Goal: Information Seeking & Learning: Learn about a topic

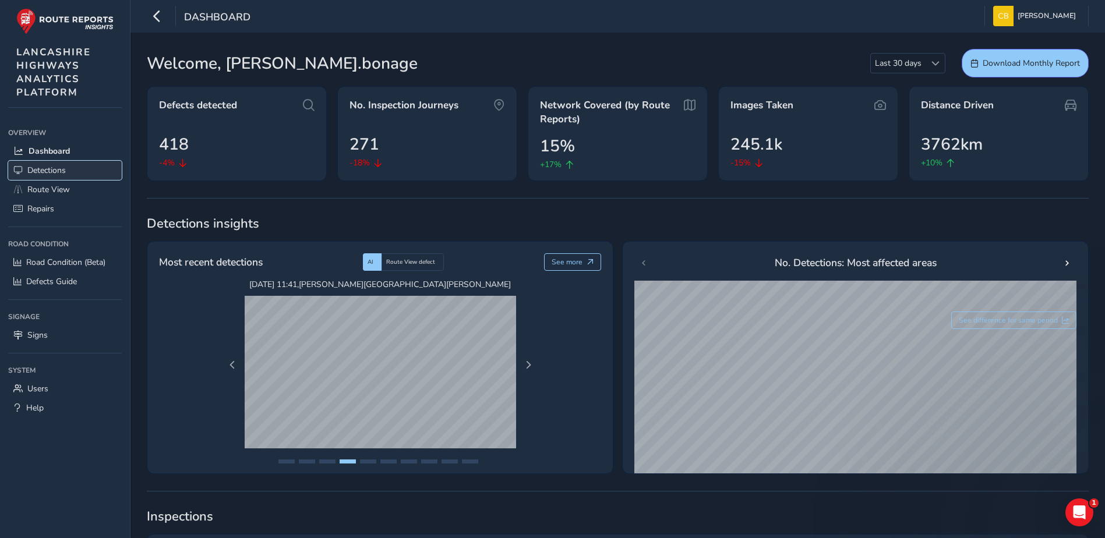
click at [36, 170] on span "Detections" at bounding box center [46, 170] width 38 height 11
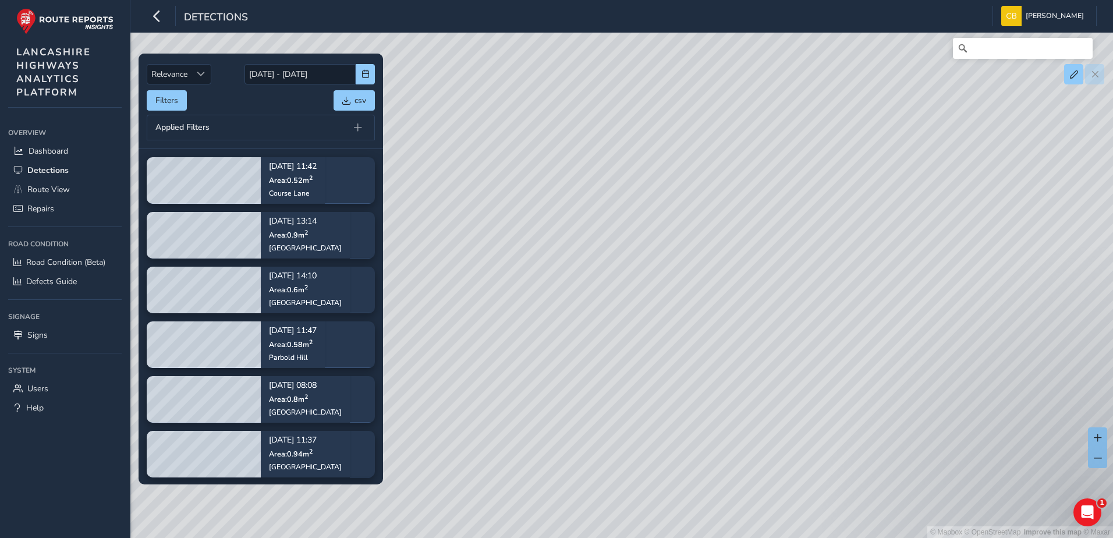
click at [268, 109] on div "Filters csv" at bounding box center [261, 100] width 228 height 20
click at [363, 71] on span "button" at bounding box center [366, 74] width 8 height 8
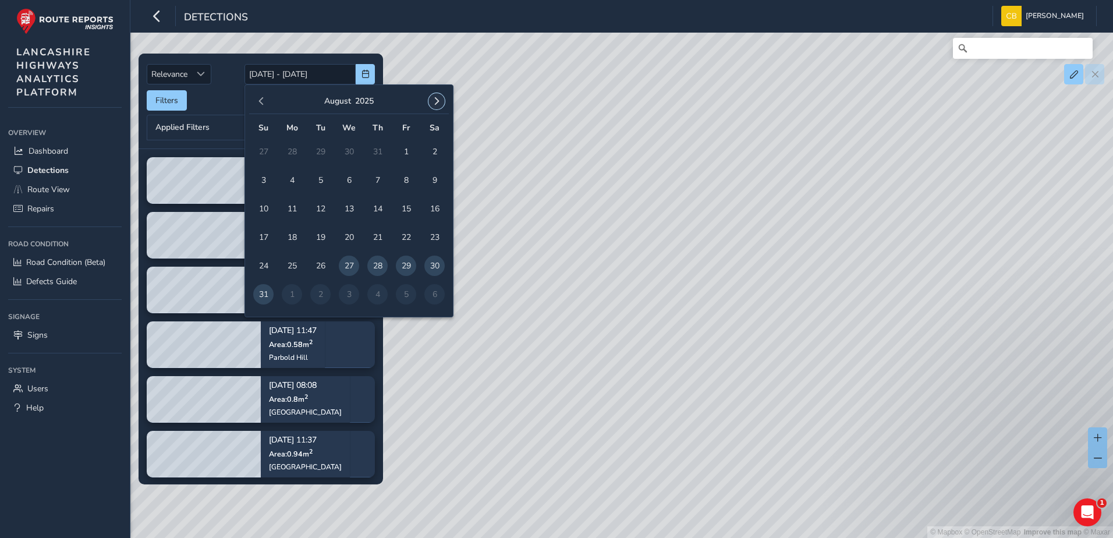
click at [439, 105] on span "button" at bounding box center [437, 101] width 8 height 8
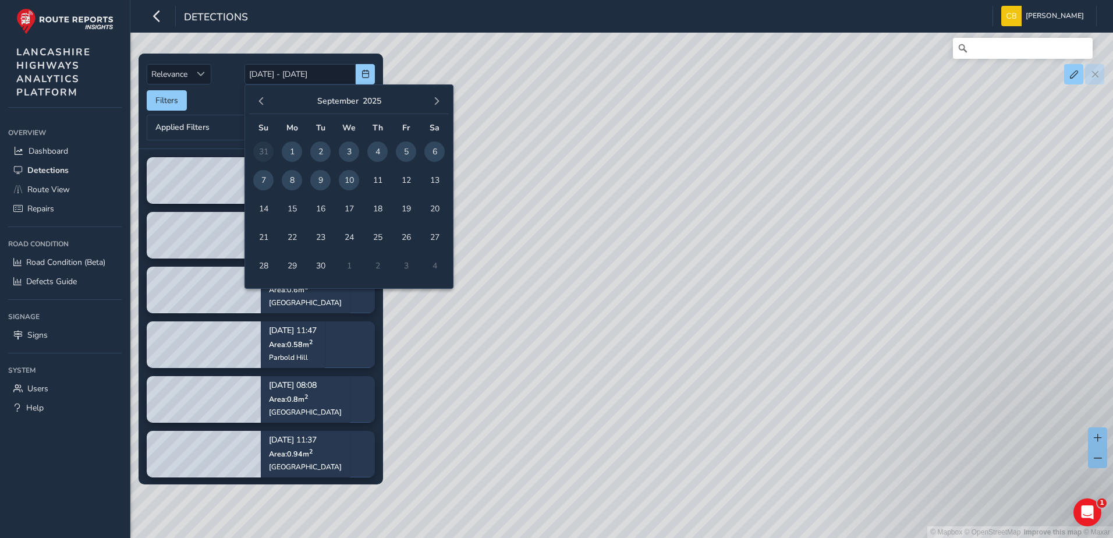
click at [296, 149] on span "1" at bounding box center [292, 152] width 20 height 20
type input "[DATE]"
click at [350, 176] on span "10" at bounding box center [349, 180] width 20 height 20
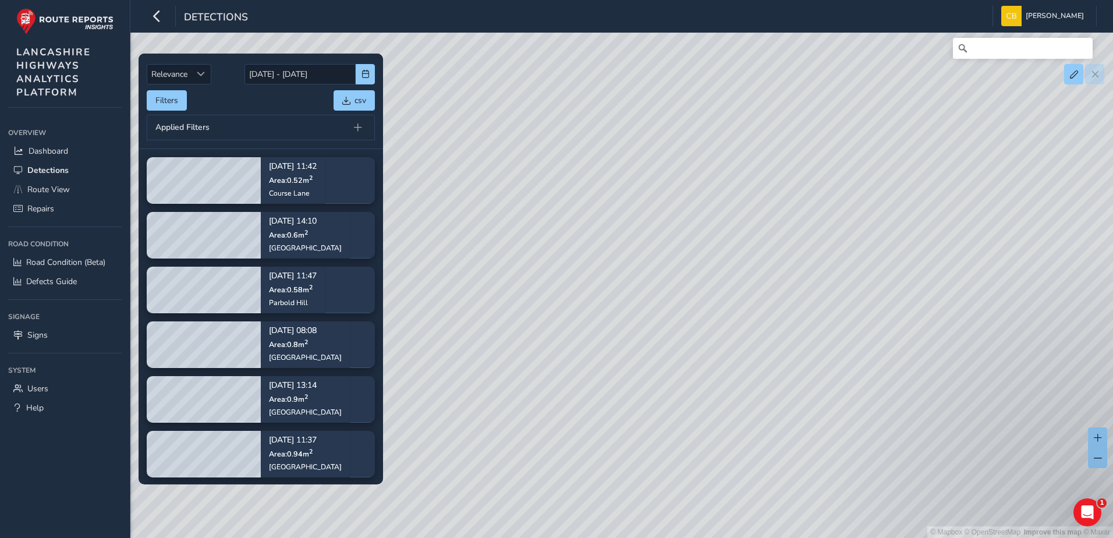
click at [144, 96] on div "Relevance Relevance [DATE] - [DATE] Filters csv Applied Filters" at bounding box center [261, 102] width 245 height 96
click at [150, 100] on button "Filters" at bounding box center [167, 100] width 40 height 20
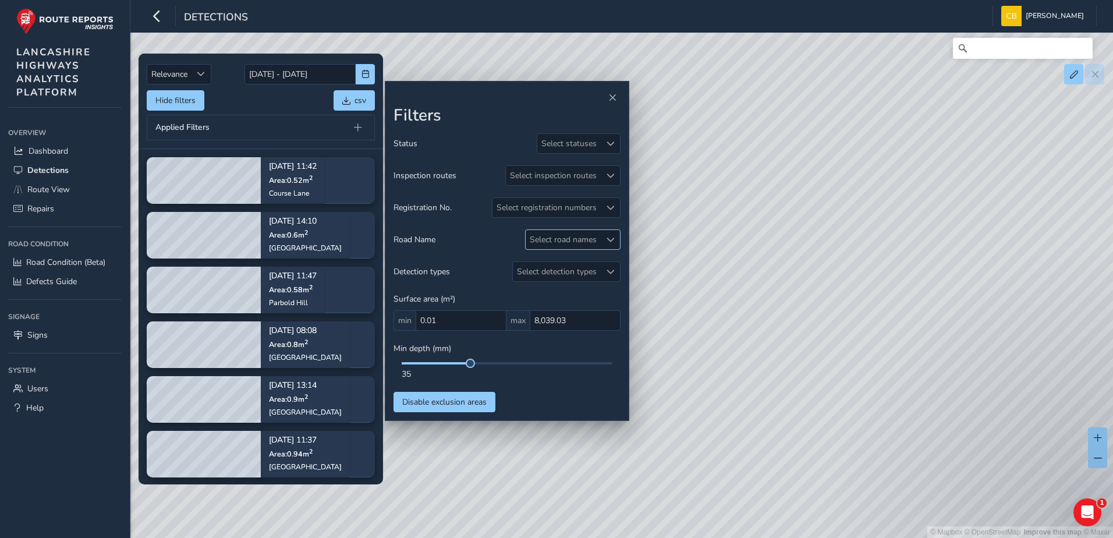
click at [582, 244] on div "Select road names" at bounding box center [563, 239] width 75 height 19
type input "lord"
click at [543, 289] on div at bounding box center [539, 293] width 12 height 12
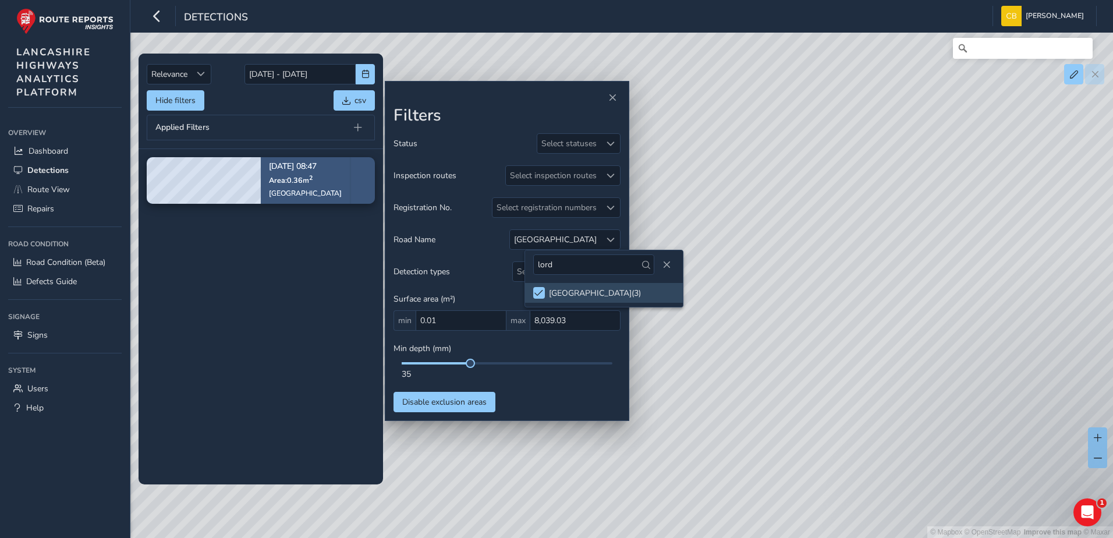
click at [288, 175] on p "Area: 0.36 m 2" at bounding box center [305, 179] width 73 height 9
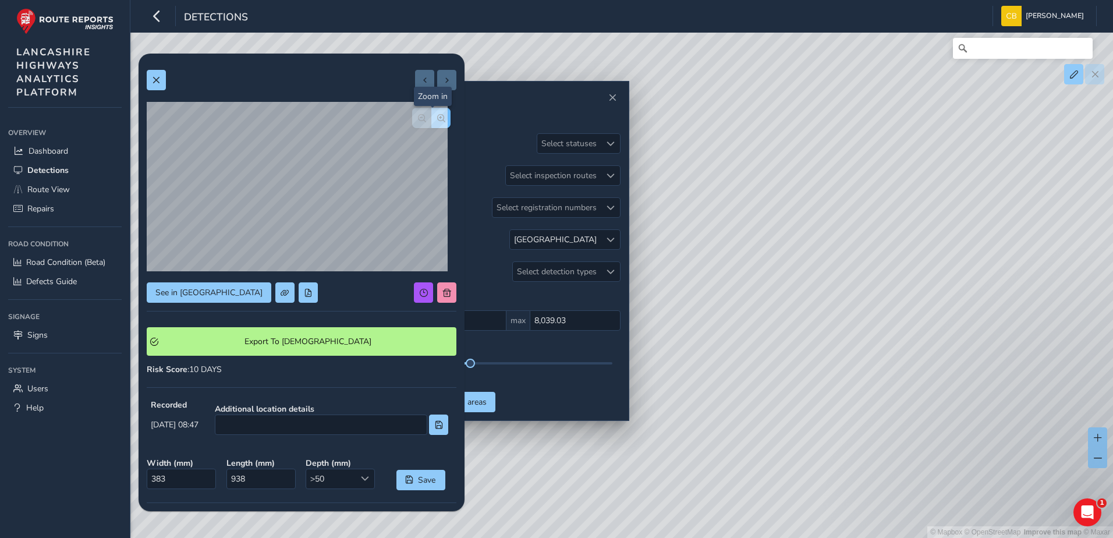
click at [437, 121] on span "button" at bounding box center [441, 118] width 8 height 8
click at [420, 122] on button "button" at bounding box center [421, 118] width 19 height 20
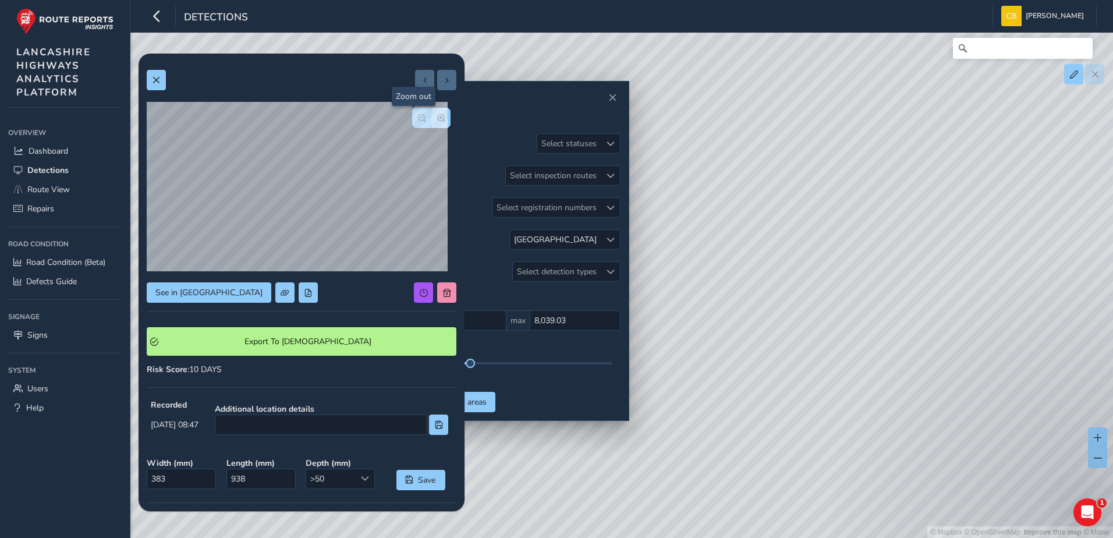
click at [420, 122] on button "button" at bounding box center [421, 118] width 19 height 20
click at [439, 119] on button "button" at bounding box center [441, 118] width 19 height 20
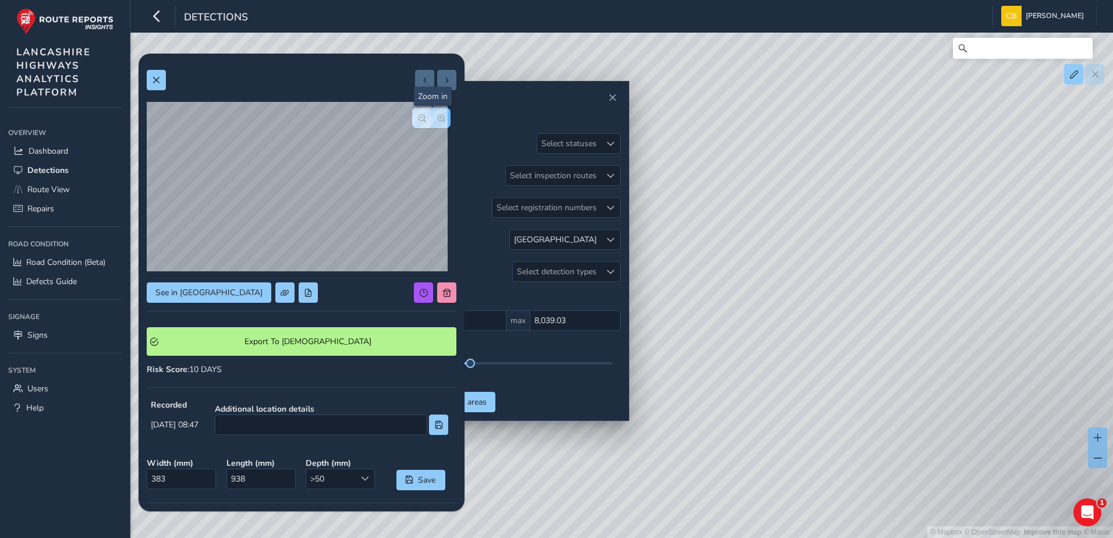
click at [439, 119] on button "button" at bounding box center [441, 118] width 19 height 20
click at [418, 120] on button "button" at bounding box center [421, 118] width 19 height 20
click at [422, 118] on button "button" at bounding box center [421, 118] width 19 height 20
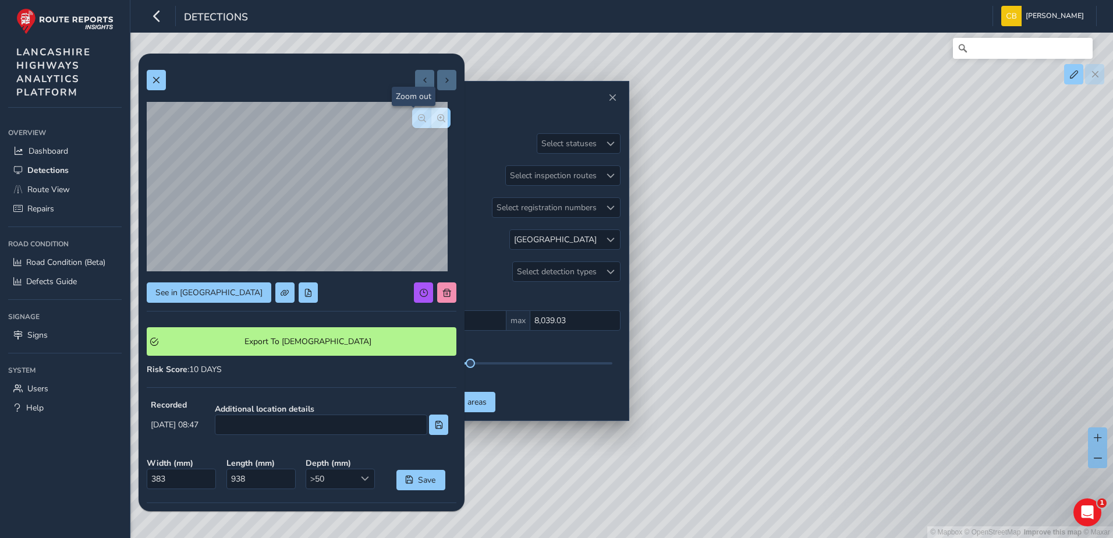
click at [422, 118] on button "button" at bounding box center [421, 118] width 19 height 20
click at [157, 78] on span at bounding box center [156, 80] width 8 height 8
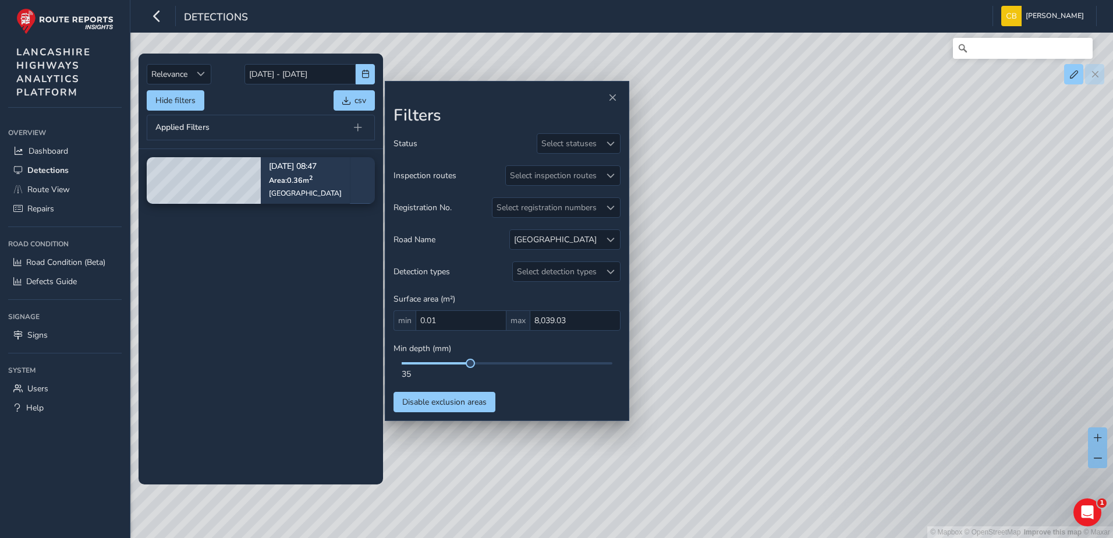
click at [288, 264] on tbody "[DATE] 08:47 Area: 0.36 m [STREET_ADDRESS]" at bounding box center [261, 316] width 245 height 335
click at [613, 238] on span at bounding box center [611, 240] width 8 height 8
click at [545, 296] on li "LORD STREET ( 3 )" at bounding box center [618, 293] width 158 height 20
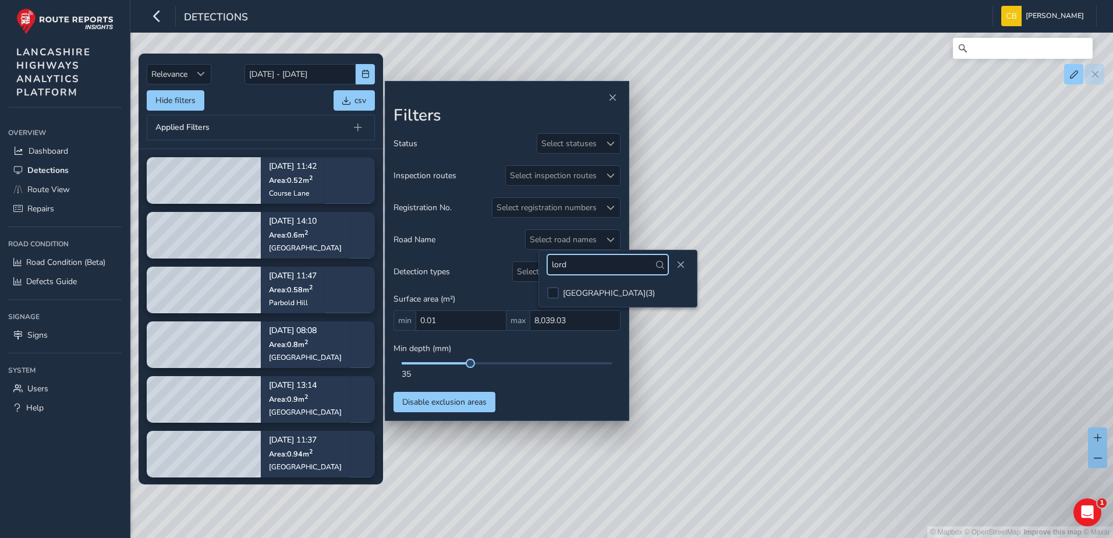
click at [589, 266] on input "lord" at bounding box center [607, 264] width 121 height 20
type input "breck"
click at [560, 289] on li "BRECK ROAD ( 12 )" at bounding box center [618, 293] width 158 height 20
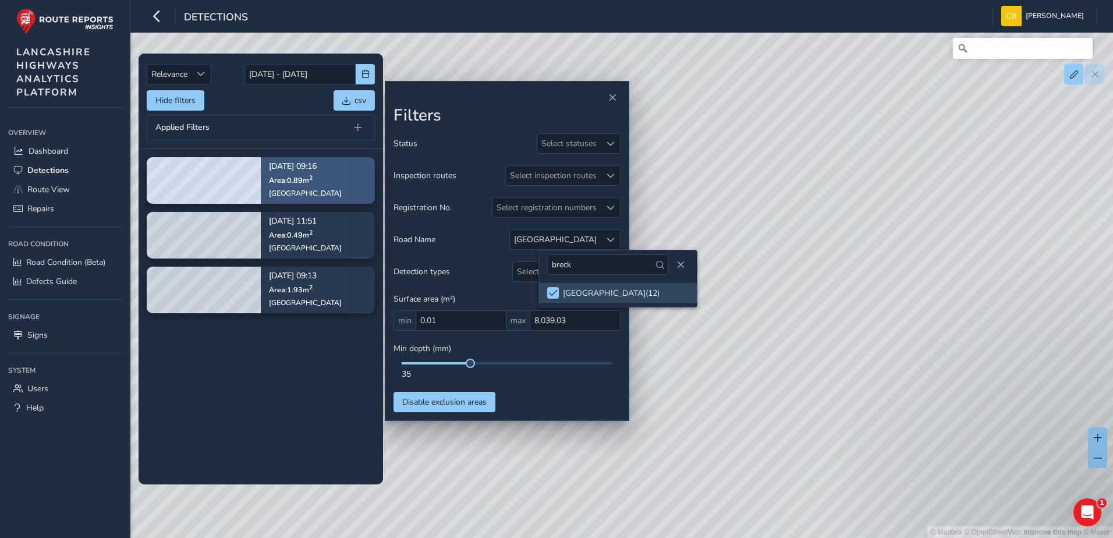
click at [291, 181] on span "Area: 0.89 m 2" at bounding box center [291, 180] width 44 height 10
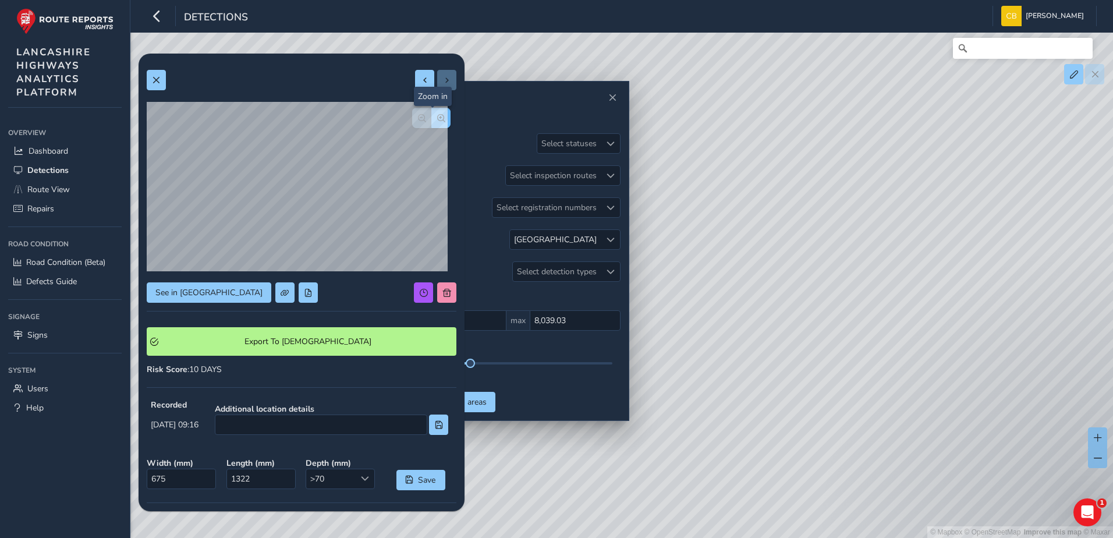
click at [437, 119] on span "button" at bounding box center [441, 118] width 8 height 8
click at [412, 123] on button "button" at bounding box center [421, 118] width 19 height 20
click at [421, 83] on span at bounding box center [425, 80] width 8 height 8
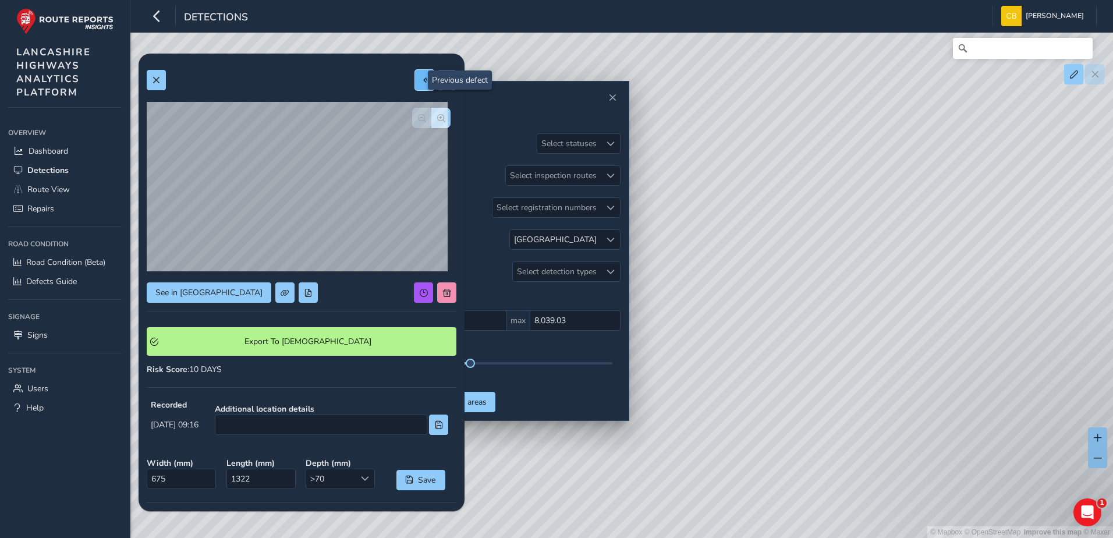
type input "556"
type input "3474"
click at [437, 116] on span "button" at bounding box center [441, 118] width 8 height 8
click at [432, 117] on button "button" at bounding box center [441, 118] width 19 height 20
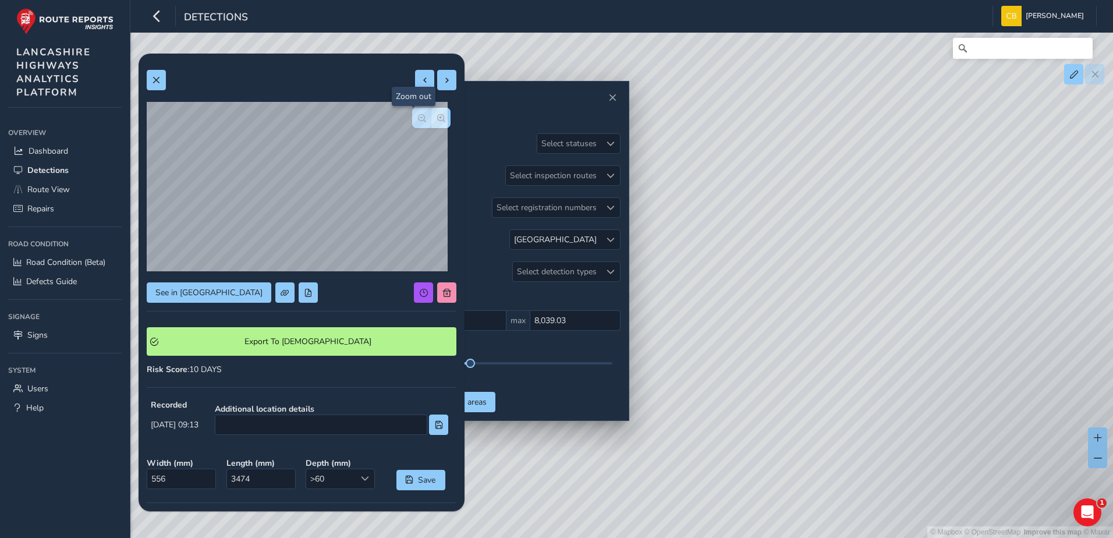
click at [418, 118] on span "button" at bounding box center [422, 118] width 8 height 8
drag, startPoint x: 832, startPoint y: 190, endPoint x: 828, endPoint y: 199, distance: 9.4
click at [834, 185] on div "© Mapbox © OpenStreetMap Improve this map © Maxar" at bounding box center [556, 269] width 1113 height 538
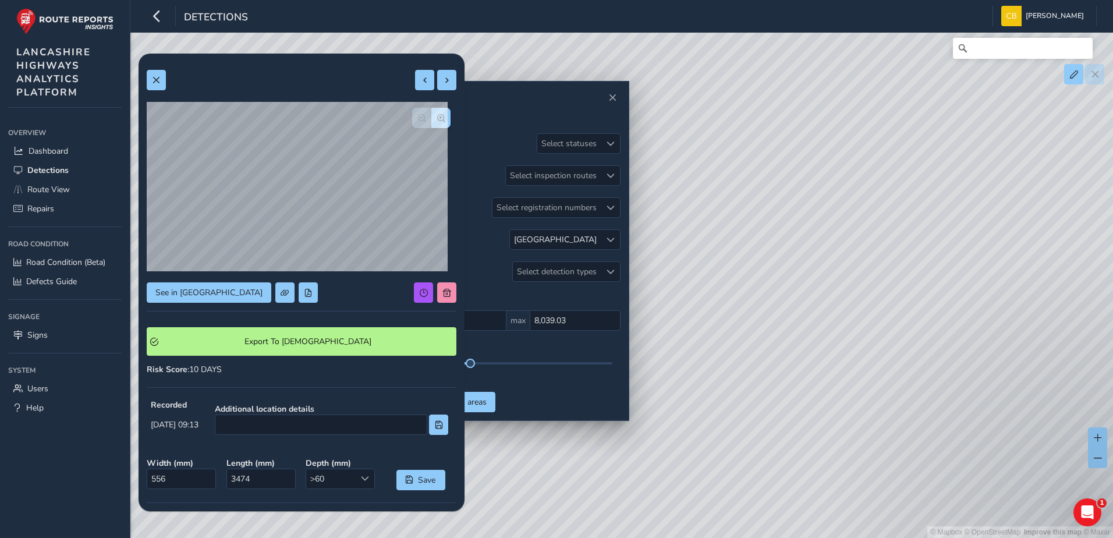
drag, startPoint x: 769, startPoint y: 274, endPoint x: 858, endPoint y: 150, distance: 153.2
click at [858, 150] on div "© Mapbox © OpenStreetMap Improve this map © Maxar" at bounding box center [556, 269] width 1113 height 538
click at [787, 232] on div "© Mapbox © OpenStreetMap Improve this map © Maxar" at bounding box center [556, 269] width 1113 height 538
drag, startPoint x: 674, startPoint y: 240, endPoint x: 838, endPoint y: 208, distance: 167.3
click at [838, 208] on div "© Mapbox © OpenStreetMap Improve this map © Maxar" at bounding box center [556, 269] width 1113 height 538
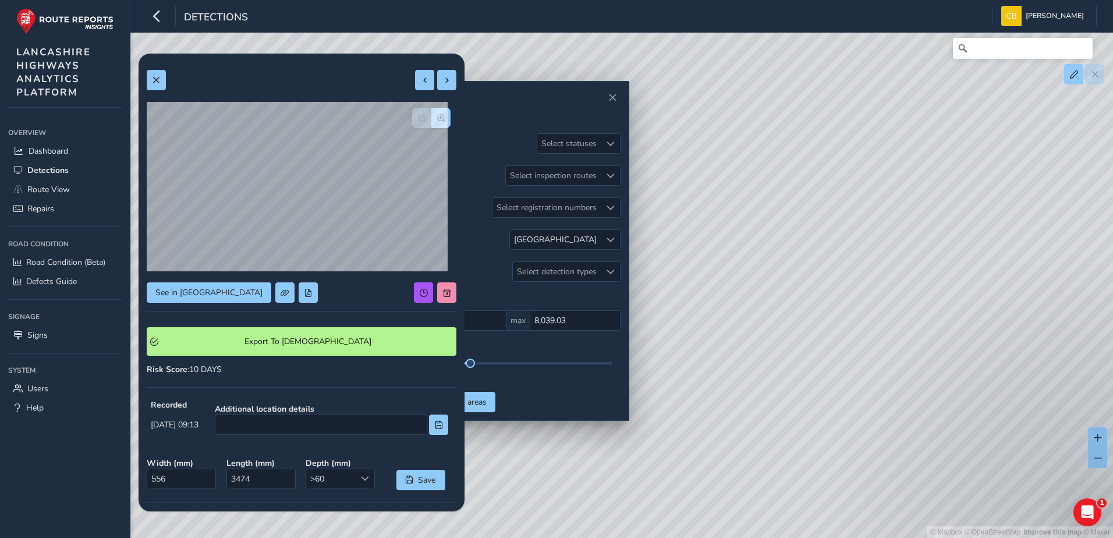
drag, startPoint x: 756, startPoint y: 380, endPoint x: 793, endPoint y: 239, distance: 145.6
click at [793, 239] on div "© Mapbox © OpenStreetMap Improve this map © Maxar" at bounding box center [556, 269] width 1113 height 538
click at [149, 88] on button at bounding box center [156, 80] width 19 height 20
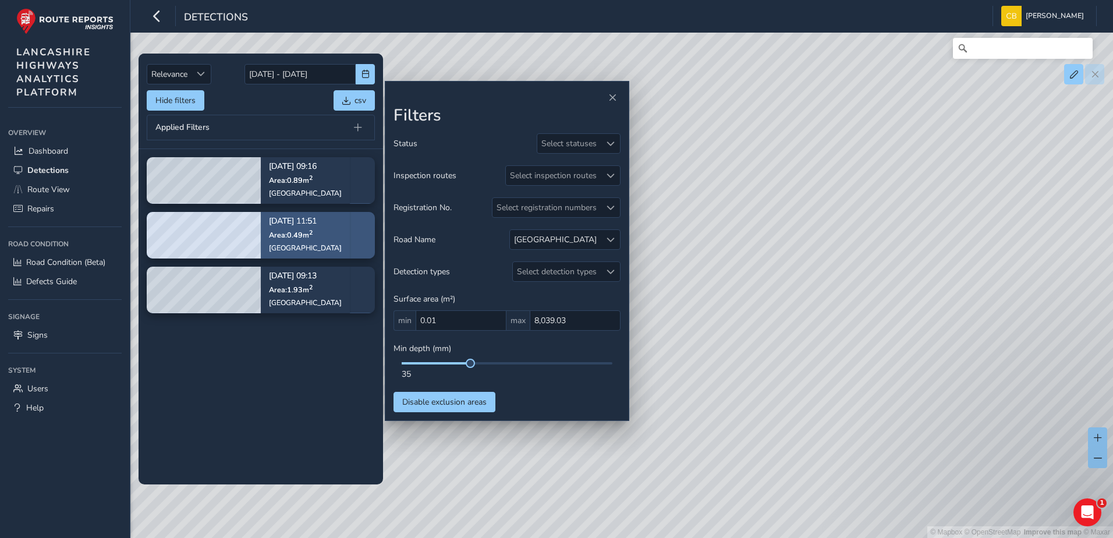
click at [300, 229] on div "[DATE] 11:51 Area: 0.49 m [STREET_ADDRESS]" at bounding box center [305, 235] width 73 height 51
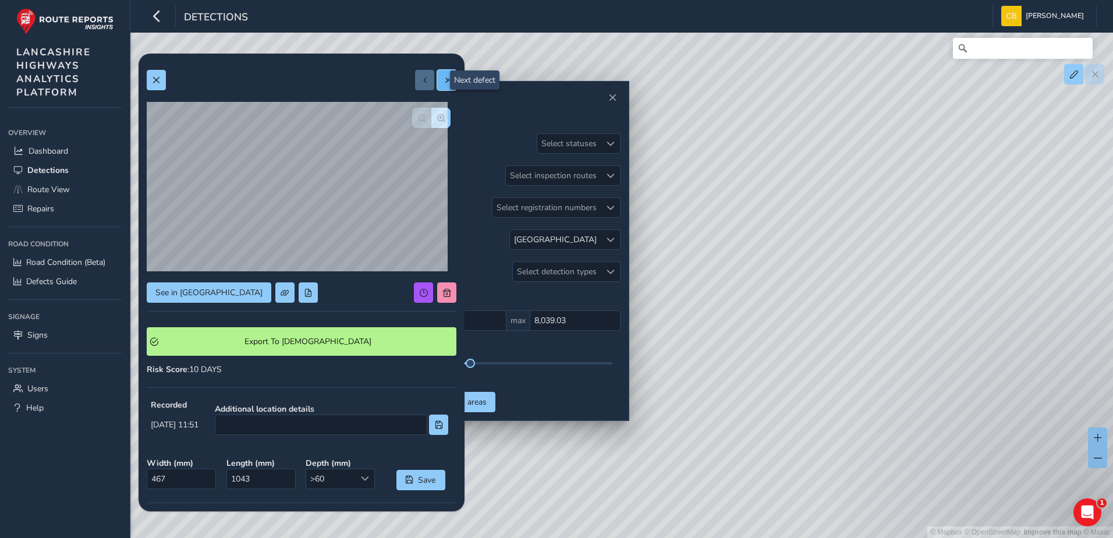
click at [443, 80] on span at bounding box center [447, 80] width 8 height 8
type input "556"
type input "3474"
click at [425, 81] on button at bounding box center [424, 80] width 19 height 20
type input "467"
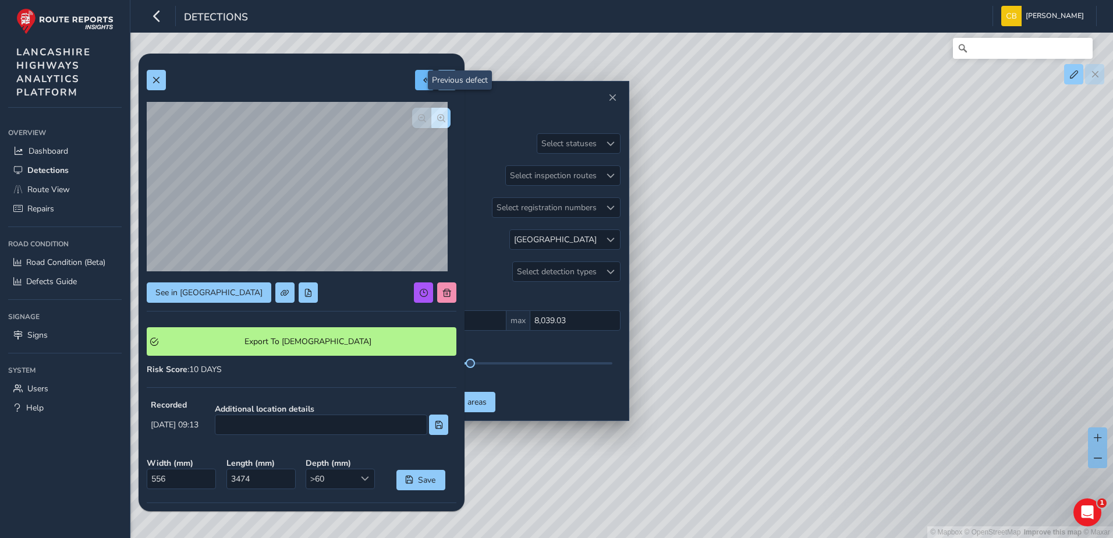
type input "1043"
click at [444, 80] on button at bounding box center [446, 80] width 19 height 20
type input "556"
type input "3474"
click at [421, 80] on span at bounding box center [425, 80] width 8 height 8
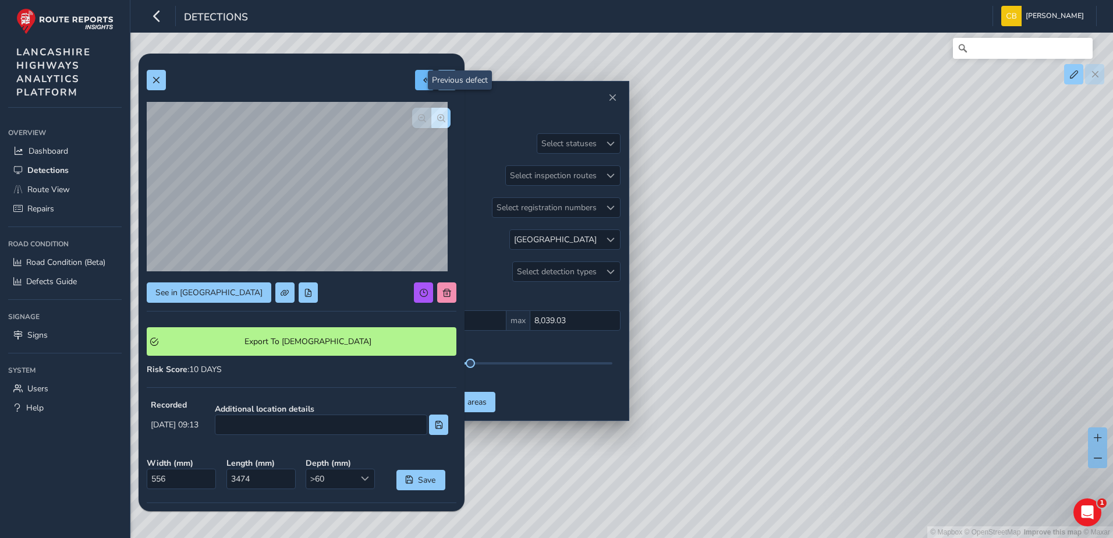
type input "467"
type input "1043"
click at [443, 82] on span at bounding box center [447, 80] width 8 height 8
type input "556"
type input "3474"
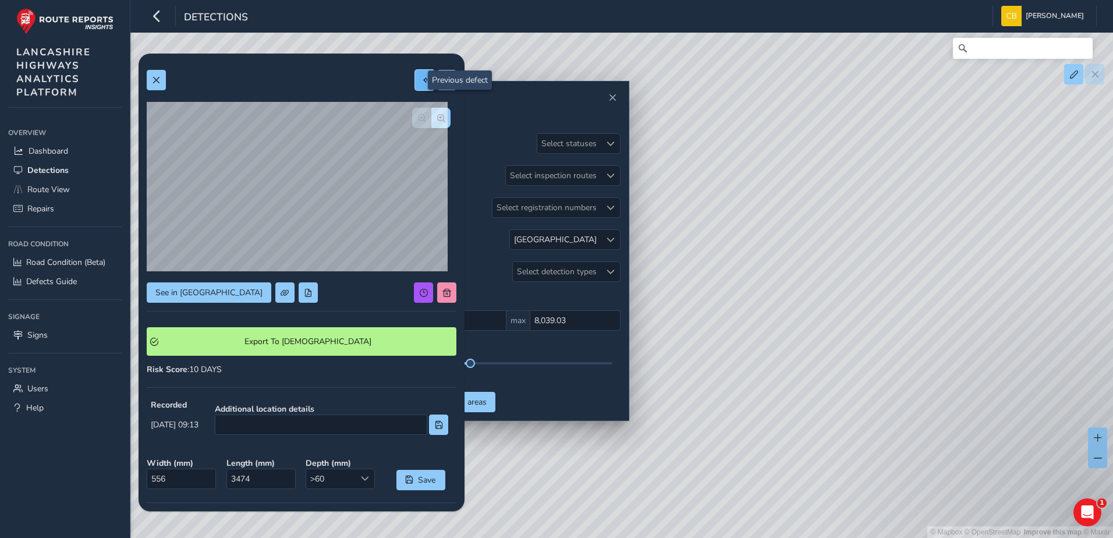
click at [421, 80] on span at bounding box center [425, 80] width 8 height 8
type input "467"
type input "1043"
click at [437, 81] on button at bounding box center [446, 80] width 19 height 20
type input "556"
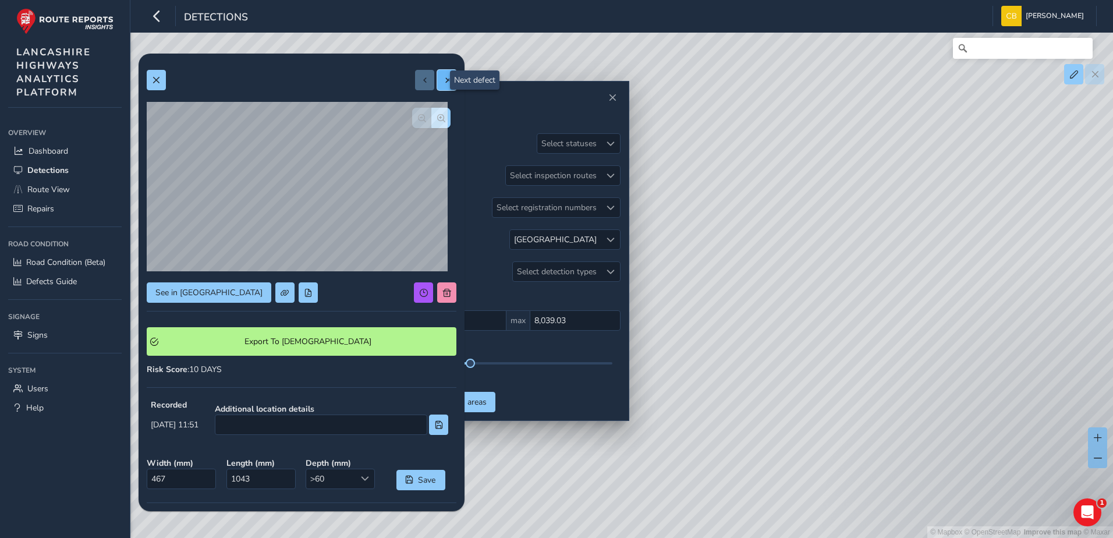
type input "3474"
click at [437, 114] on button "button" at bounding box center [441, 118] width 19 height 20
click at [157, 81] on span at bounding box center [156, 80] width 8 height 8
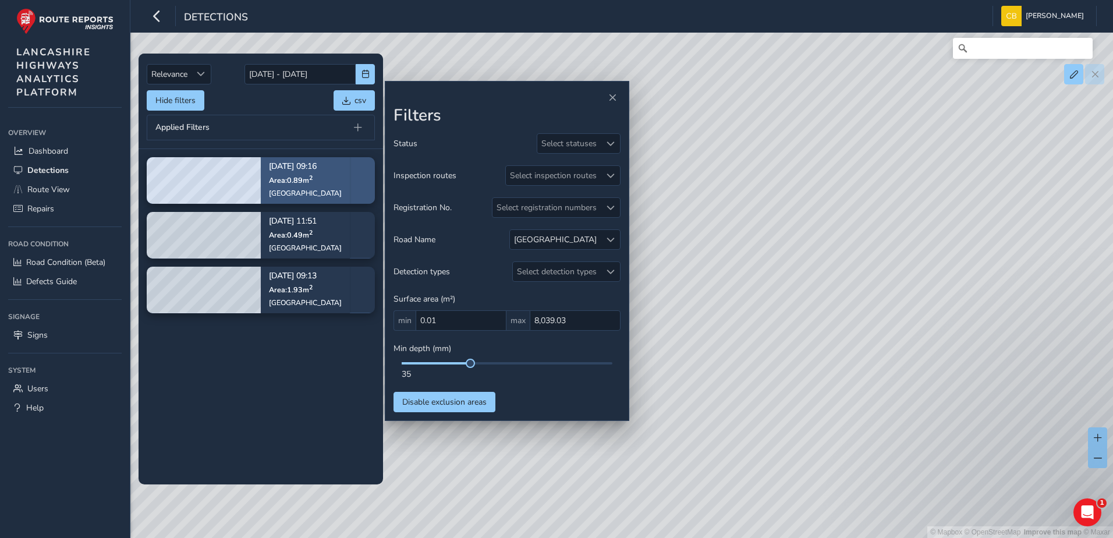
click at [290, 189] on div "[GEOGRAPHIC_DATA]" at bounding box center [305, 193] width 73 height 9
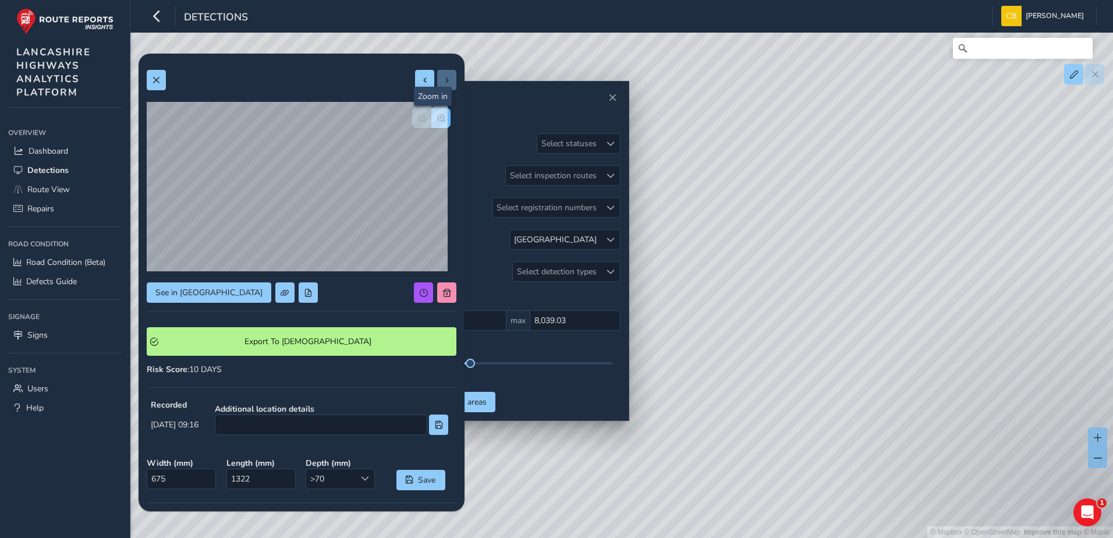
click at [437, 120] on button "button" at bounding box center [441, 118] width 19 height 20
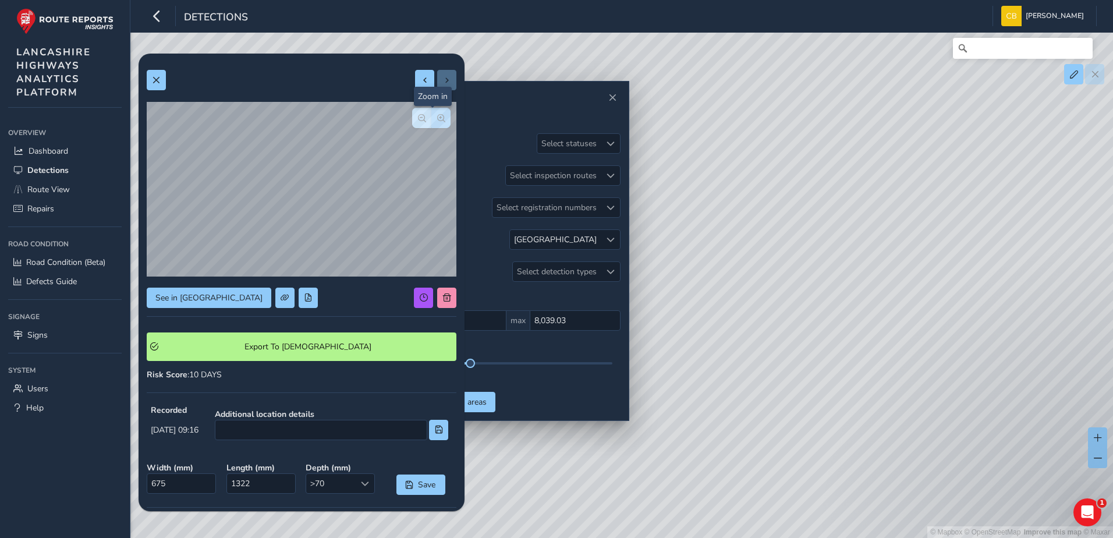
click at [437, 120] on div "See in Route View Export To Symology Risk Score : 10 DAYS Recorded [DATE] 09:16…" at bounding box center [302, 362] width 310 height 601
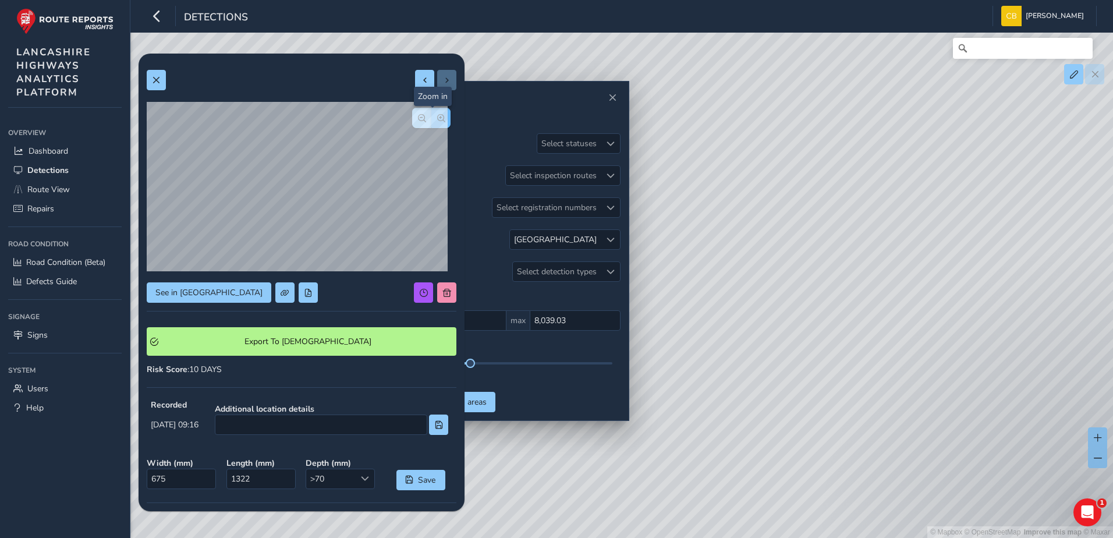
click at [437, 120] on button "button" at bounding box center [441, 118] width 19 height 20
click at [412, 127] on button "button" at bounding box center [421, 118] width 19 height 20
click at [438, 119] on button "button" at bounding box center [441, 118] width 19 height 20
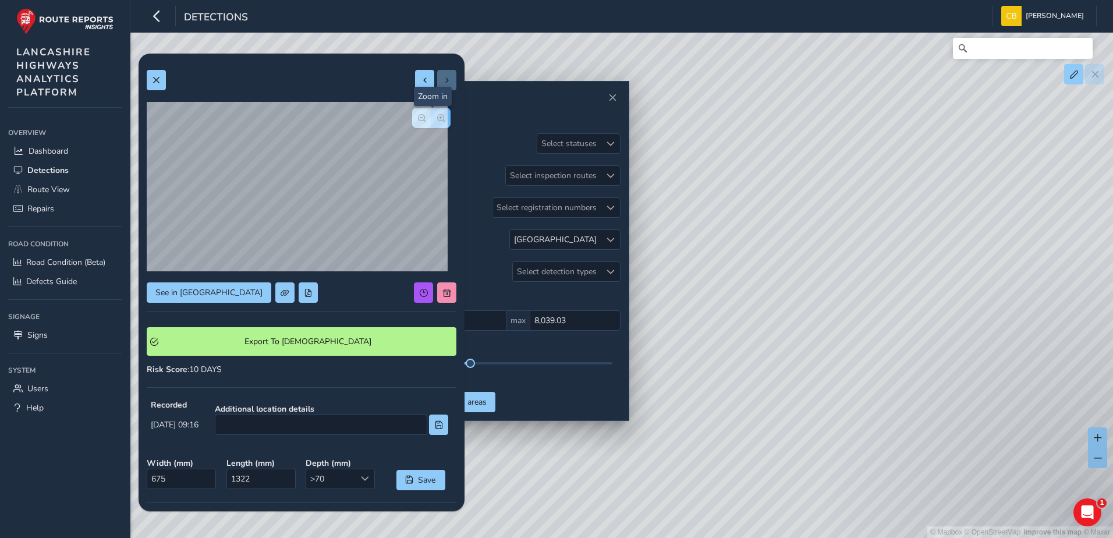
click at [438, 119] on button "button" at bounding box center [441, 118] width 19 height 20
click at [412, 123] on button "button" at bounding box center [421, 118] width 19 height 20
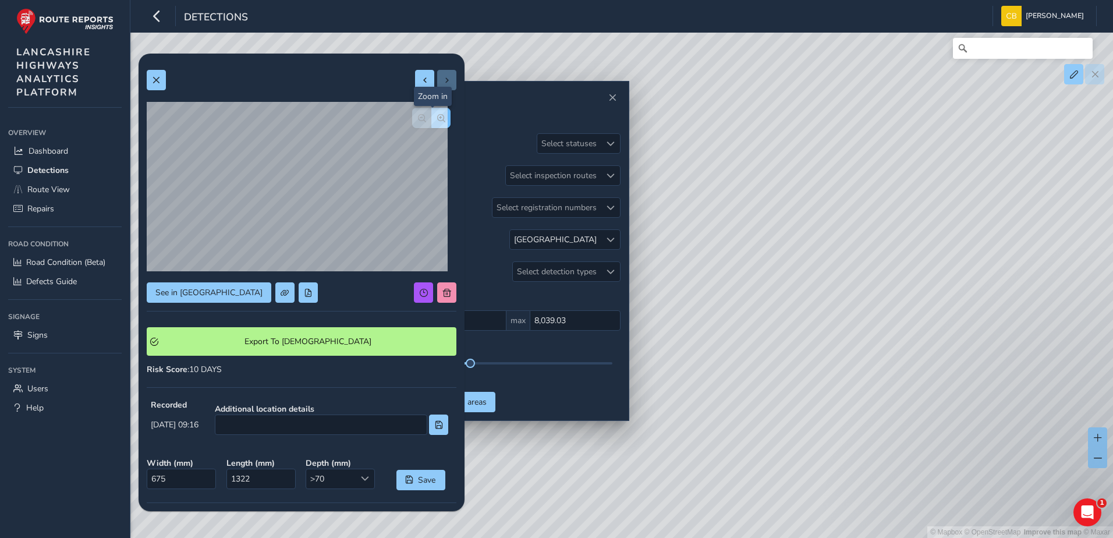
click at [432, 123] on button "button" at bounding box center [441, 118] width 19 height 20
click at [421, 80] on span at bounding box center [425, 80] width 8 height 8
type input "556"
type input "3474"
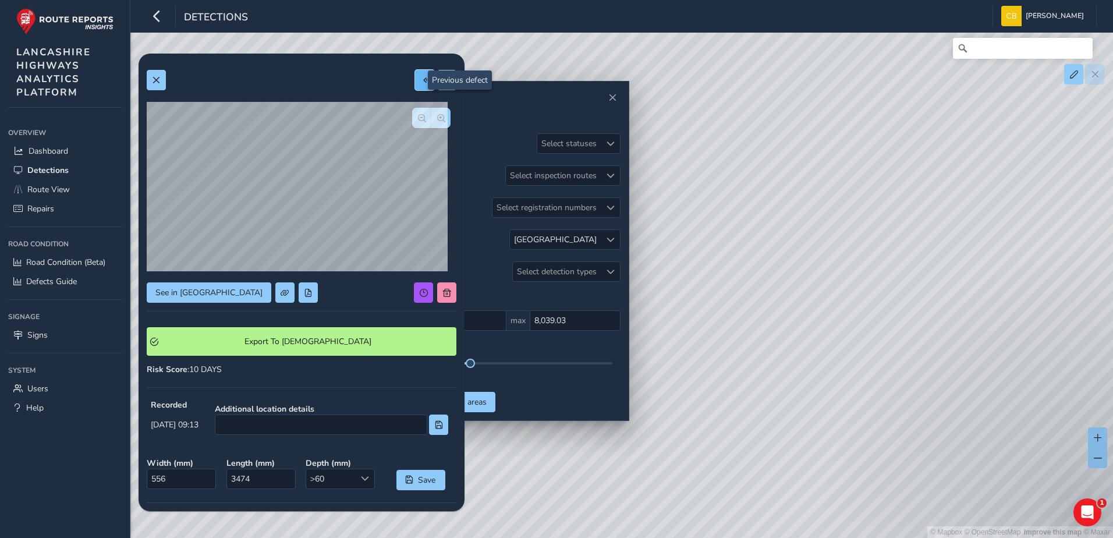
click at [415, 89] on button at bounding box center [424, 80] width 19 height 20
type input "467"
type input "1043"
click at [443, 86] on button at bounding box center [446, 80] width 19 height 20
type input "556"
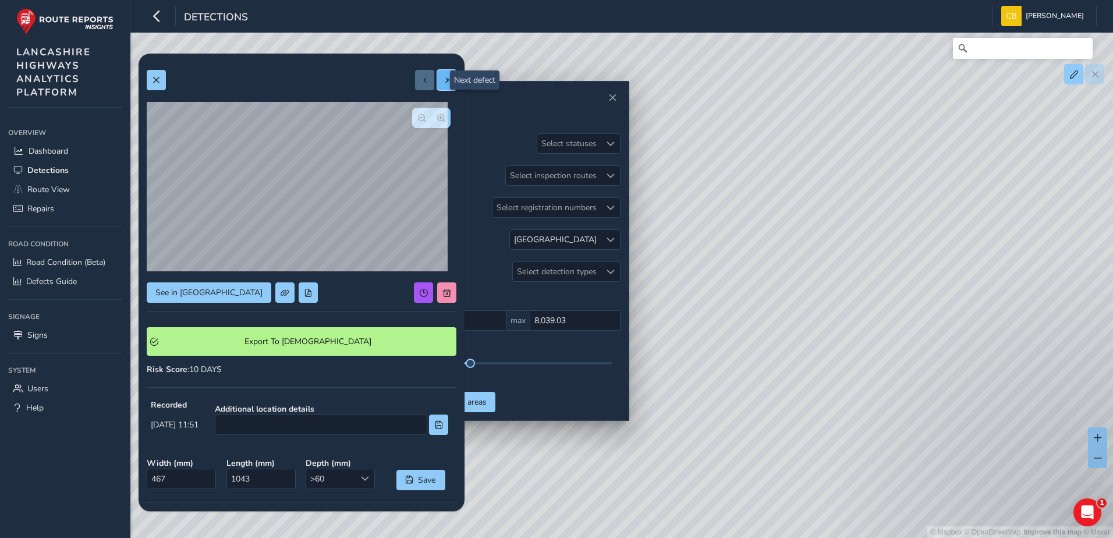
type input "3474"
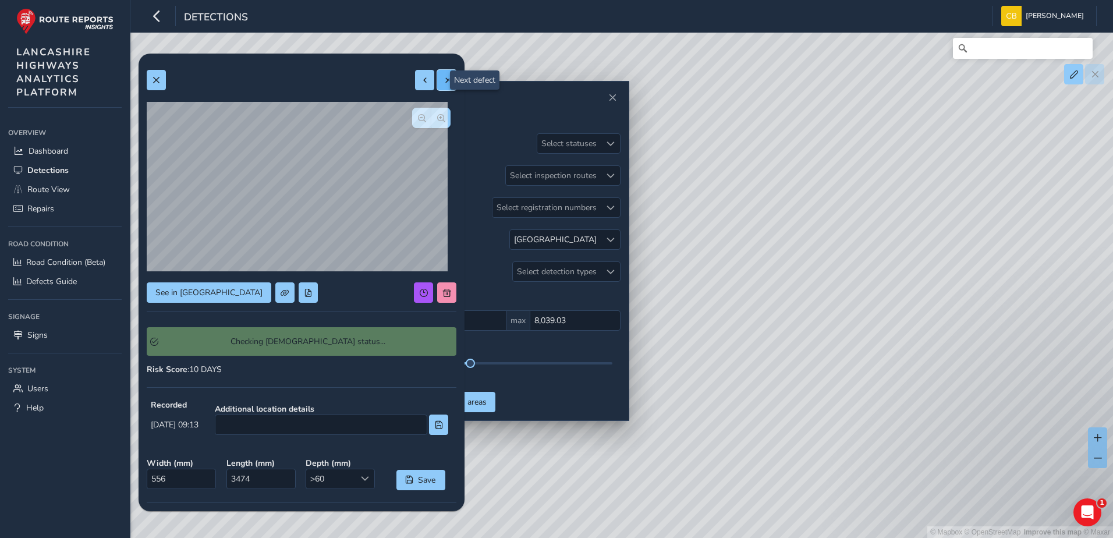
click at [443, 86] on button at bounding box center [446, 80] width 19 height 20
type input "675"
type input "1322"
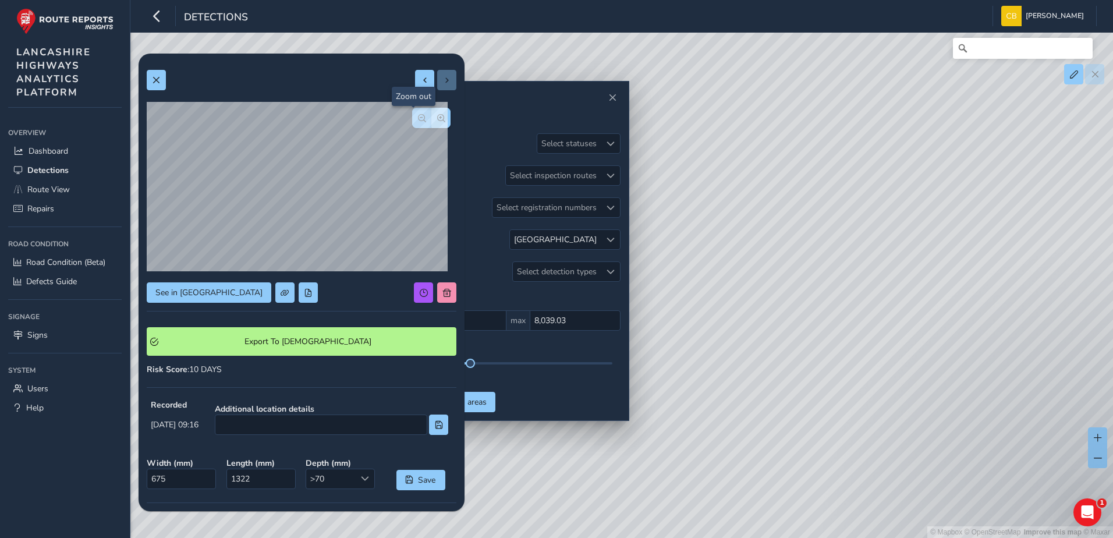
click at [418, 122] on span "button" at bounding box center [422, 118] width 8 height 8
click at [164, 79] on button at bounding box center [156, 80] width 19 height 20
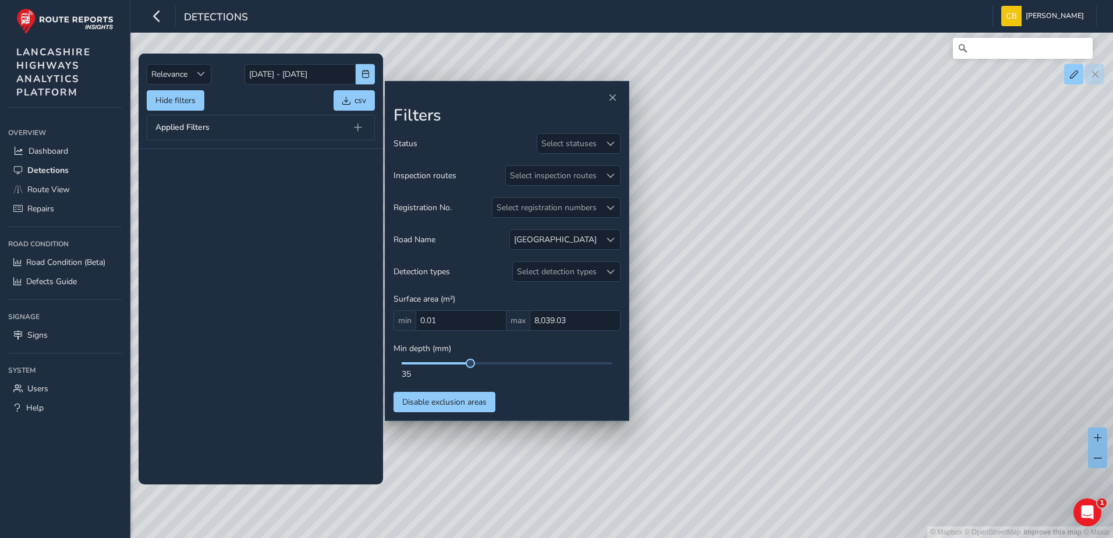
click at [268, 212] on tbody at bounding box center [261, 316] width 245 height 335
click at [620, 243] on div "[GEOGRAPHIC_DATA]" at bounding box center [565, 239] width 111 height 20
drag, startPoint x: 616, startPoint y: 242, endPoint x: 609, endPoint y: 242, distance: 7.0
click at [616, 242] on div at bounding box center [610, 239] width 19 height 19
click at [609, 242] on span at bounding box center [611, 240] width 8 height 8
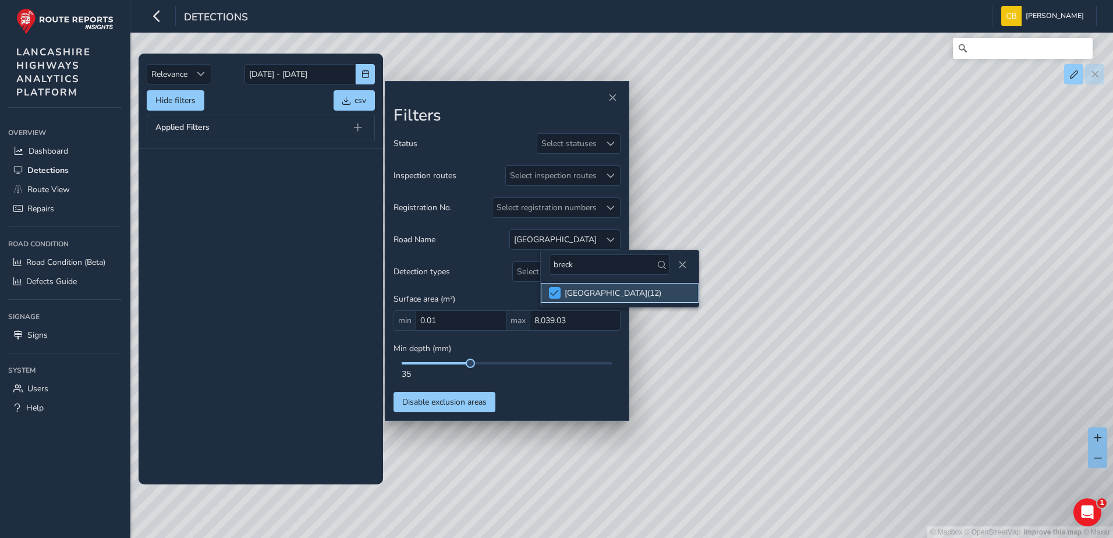
click at [556, 291] on span at bounding box center [554, 293] width 9 height 8
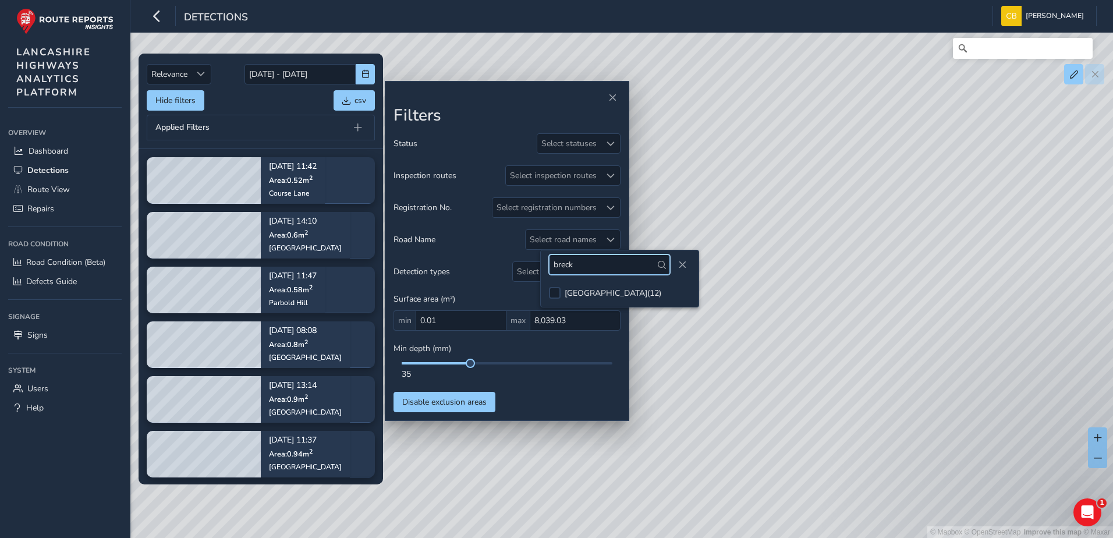
drag, startPoint x: 578, startPoint y: 264, endPoint x: 515, endPoint y: 259, distance: 63.1
click at [515, 259] on body "Detections [PERSON_NAME] Bonage Colour Scheme: Dark Dim Light Logout Relevance …" at bounding box center [556, 269] width 1113 height 538
click at [589, 237] on div "Select road names" at bounding box center [563, 239] width 75 height 19
click at [597, 263] on input "breck" at bounding box center [593, 264] width 121 height 20
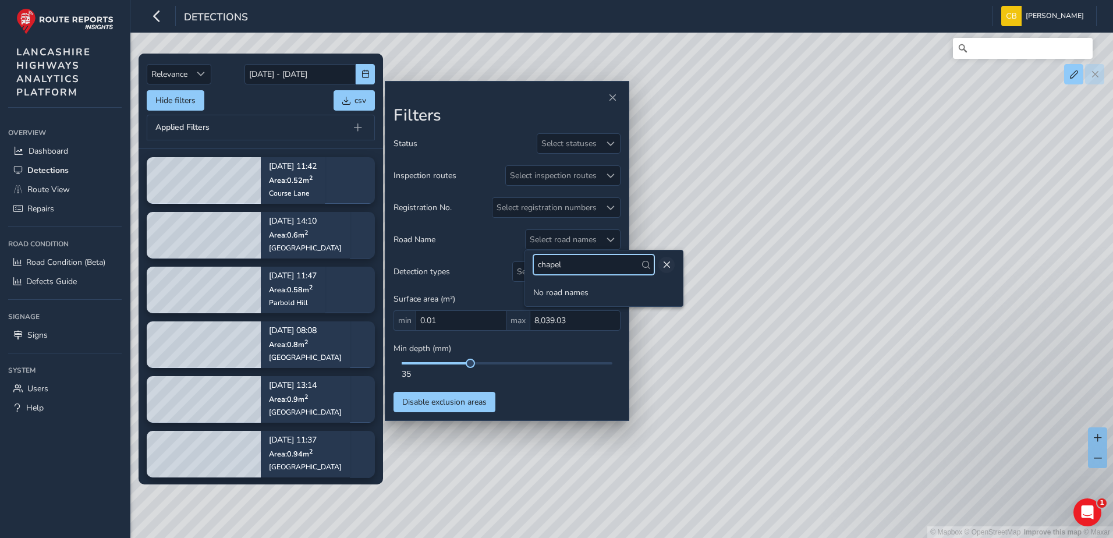
type input "chapel"
click at [663, 267] on span "Close" at bounding box center [667, 265] width 8 height 8
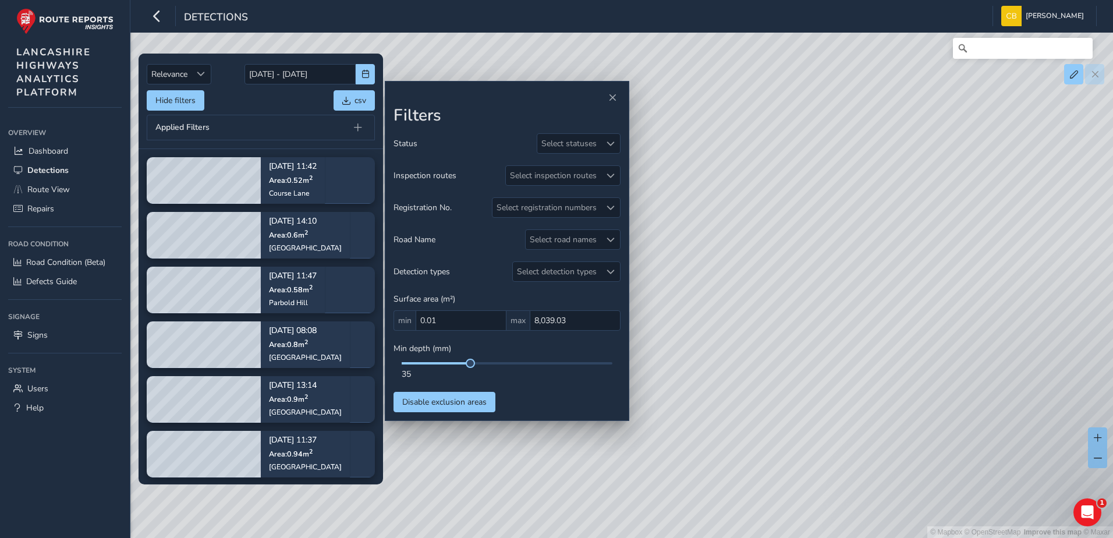
click at [275, 114] on div "Relevance Relevance [DATE] - [DATE] Hide filters csv Applied Filters" at bounding box center [261, 101] width 228 height 79
click at [596, 237] on div "Select road names" at bounding box center [563, 239] width 75 height 19
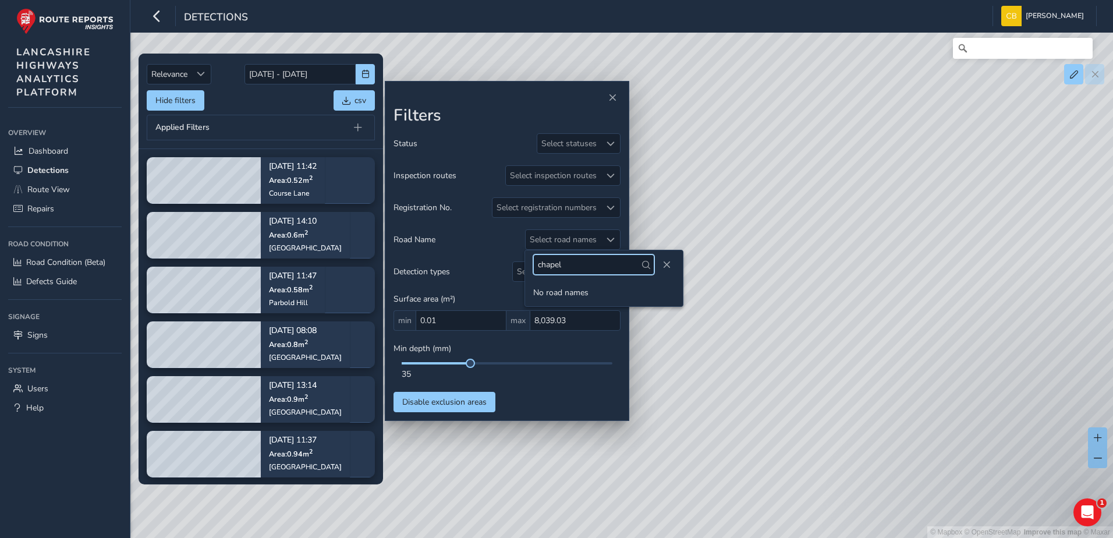
click at [578, 260] on input "chapel" at bounding box center [593, 264] width 121 height 20
type input "b"
type input "[PERSON_NAME]"
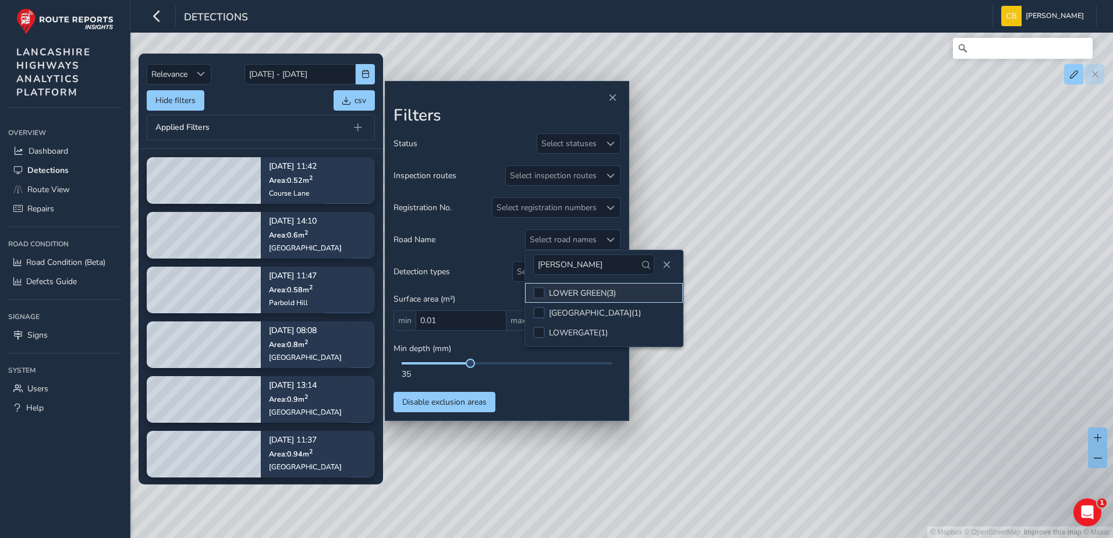
click at [575, 288] on div "LOWER GREEN ( 3 )" at bounding box center [582, 293] width 67 height 11
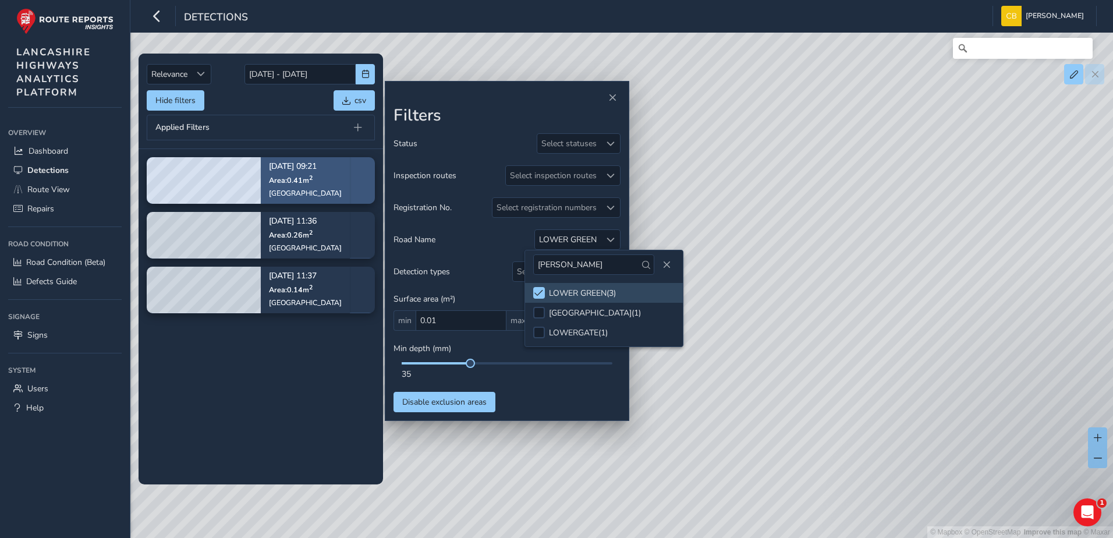
click at [295, 181] on span "Area: 0.41 m 2" at bounding box center [291, 180] width 44 height 10
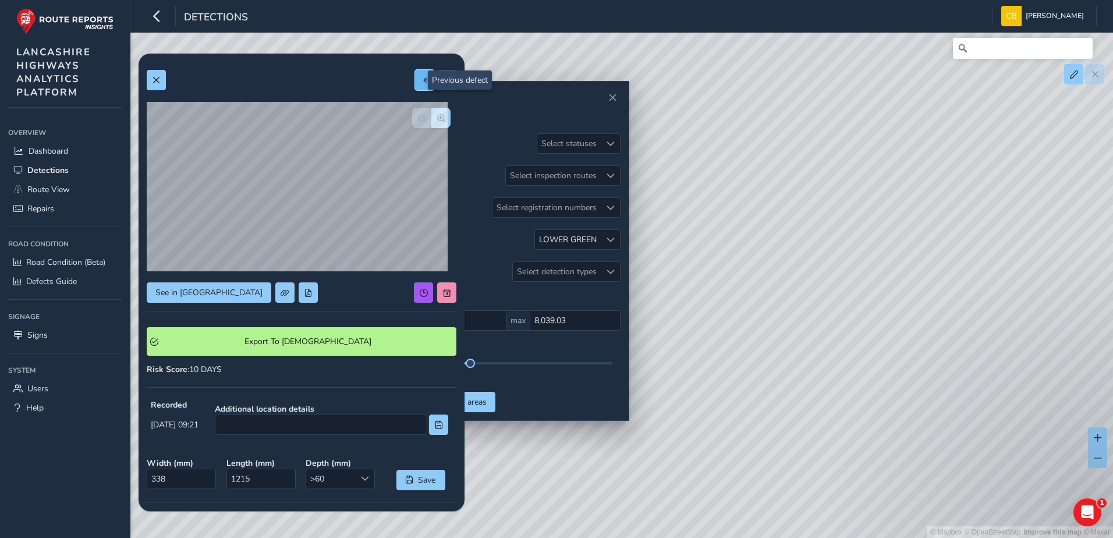
click at [421, 84] on span at bounding box center [425, 80] width 8 height 8
type input "337"
type input "429"
click at [415, 75] on button at bounding box center [424, 80] width 19 height 20
type input "347"
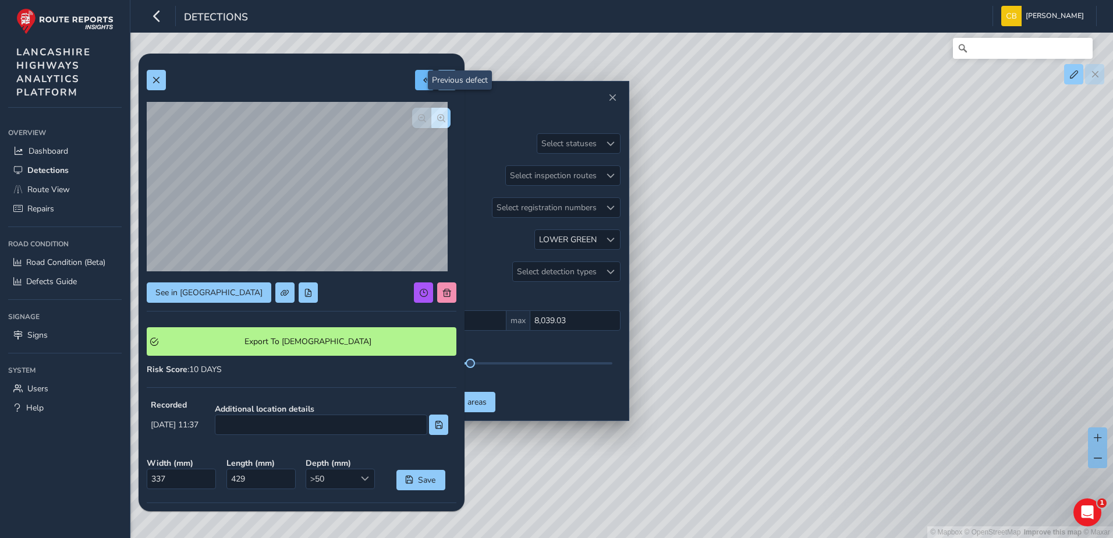
type input "735"
click at [145, 79] on div "See in Route View Export To Symology Risk Score : 10 DAYS Recorded [DATE] 11:36…" at bounding box center [302, 360] width 326 height 613
click at [153, 83] on span at bounding box center [156, 80] width 8 height 8
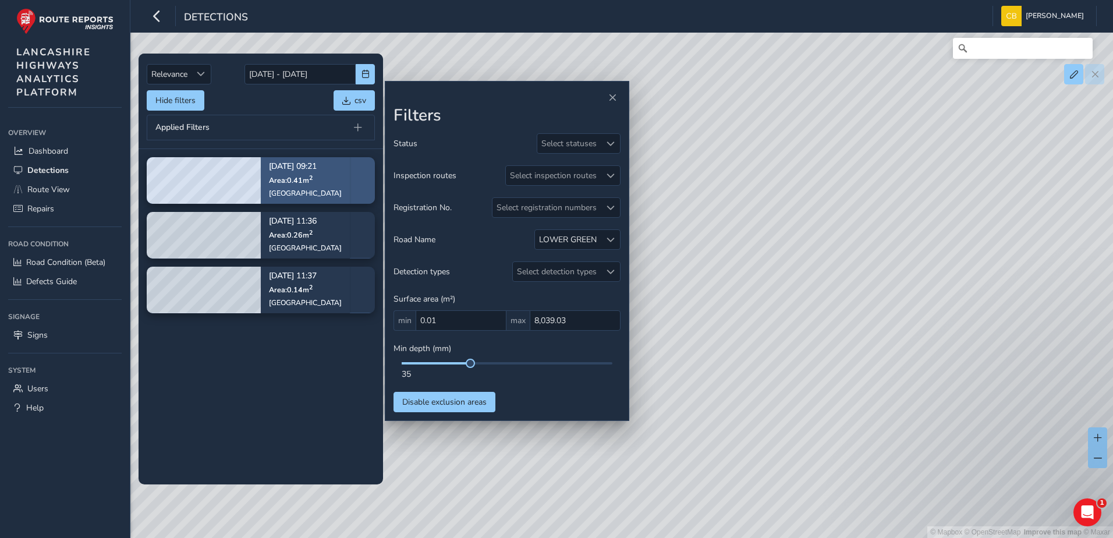
click at [285, 165] on p "[DATE] 09:21" at bounding box center [305, 167] width 73 height 8
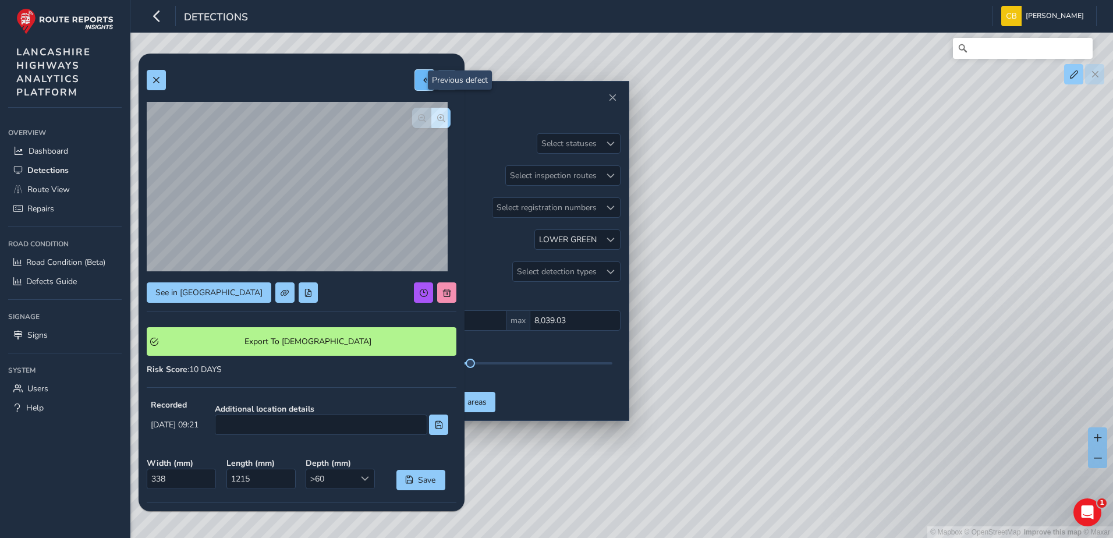
click at [419, 85] on button at bounding box center [424, 80] width 19 height 20
type input "337"
type input "429"
click at [421, 84] on span at bounding box center [425, 80] width 8 height 8
type input "347"
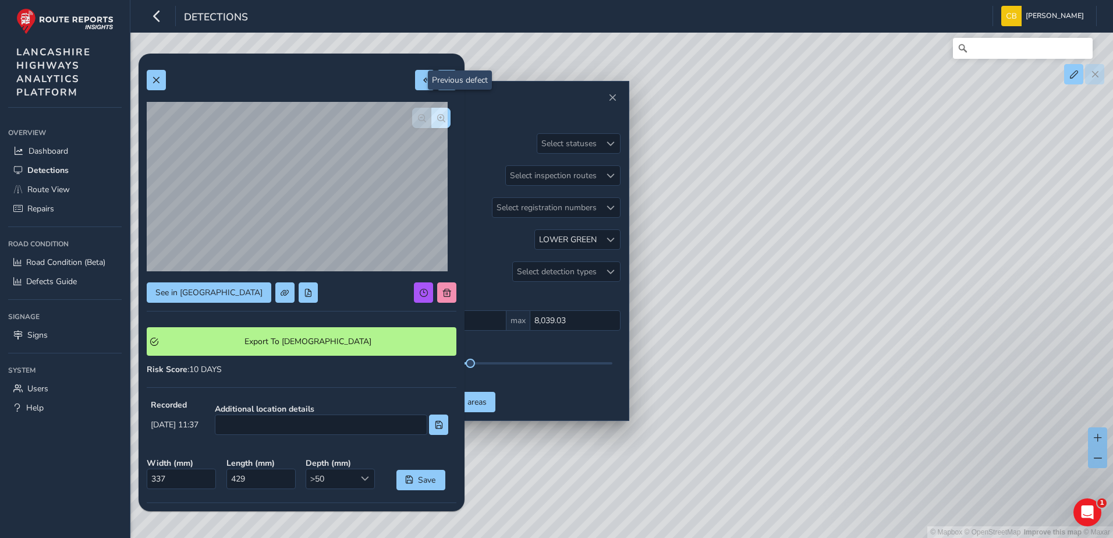
type input "735"
click at [437, 77] on button at bounding box center [446, 80] width 19 height 20
type input "337"
type input "429"
click at [437, 79] on button at bounding box center [446, 80] width 19 height 20
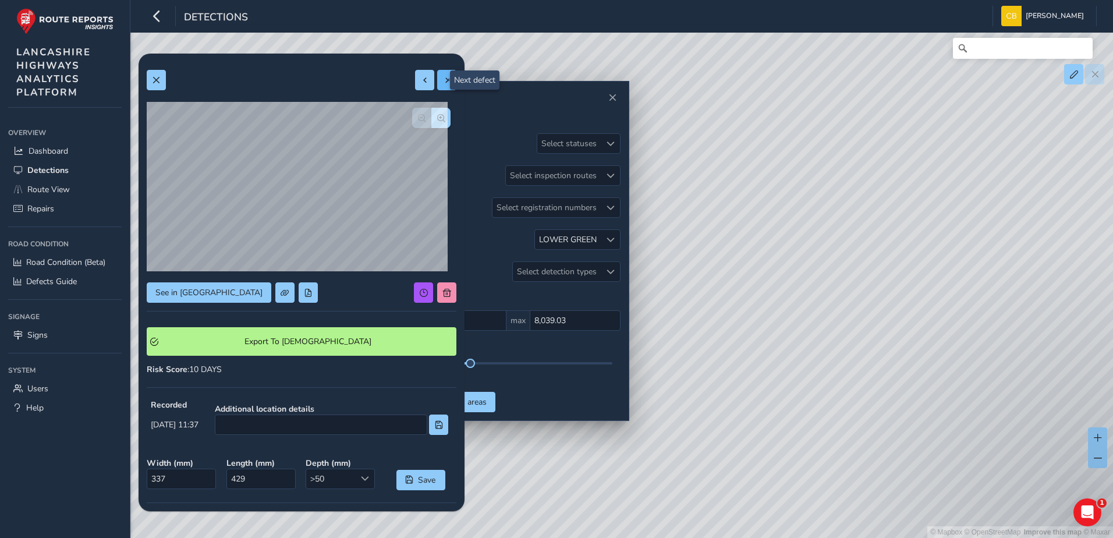
type input "338"
type input "1215"
click at [420, 83] on button at bounding box center [424, 80] width 19 height 20
type input "337"
type input "429"
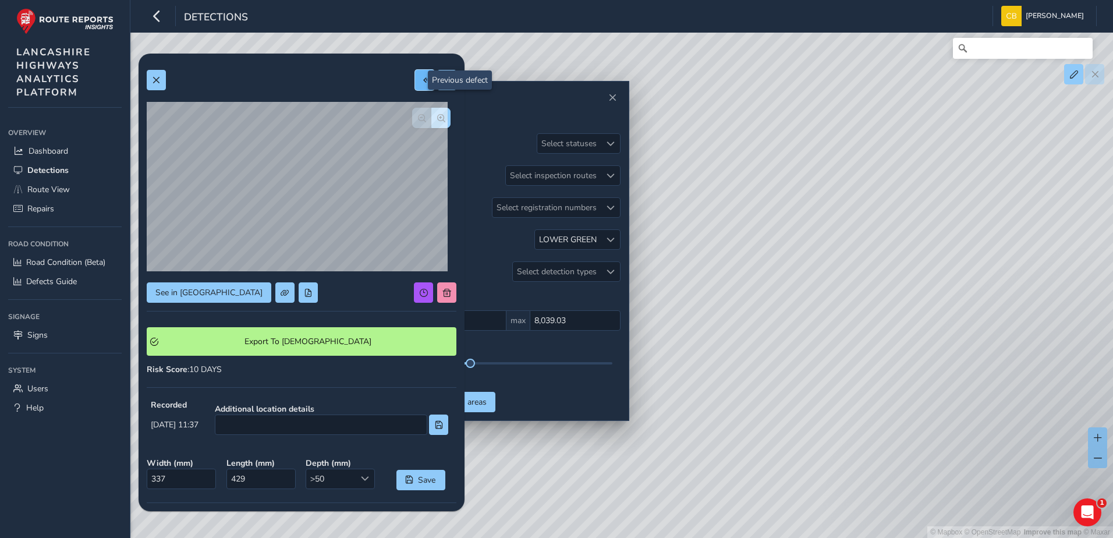
click at [421, 83] on span at bounding box center [425, 80] width 8 height 8
type input "347"
type input "735"
click at [443, 82] on span at bounding box center [447, 80] width 8 height 8
type input "337"
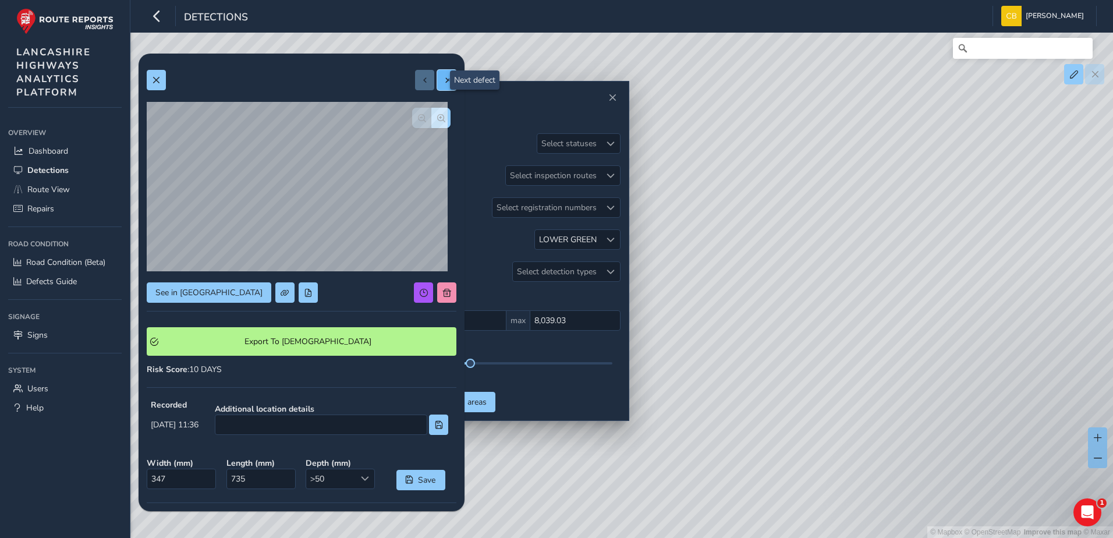
type input "429"
click at [437, 120] on button "button" at bounding box center [441, 118] width 19 height 20
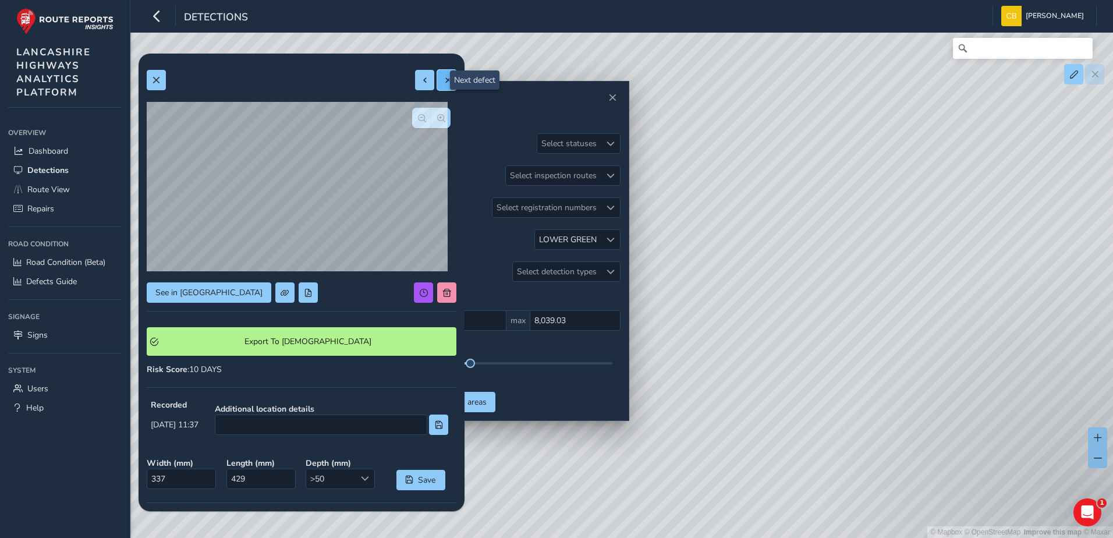
click at [437, 82] on button at bounding box center [446, 80] width 19 height 20
type input "338"
type input "1215"
click at [418, 119] on span "button" at bounding box center [422, 118] width 8 height 8
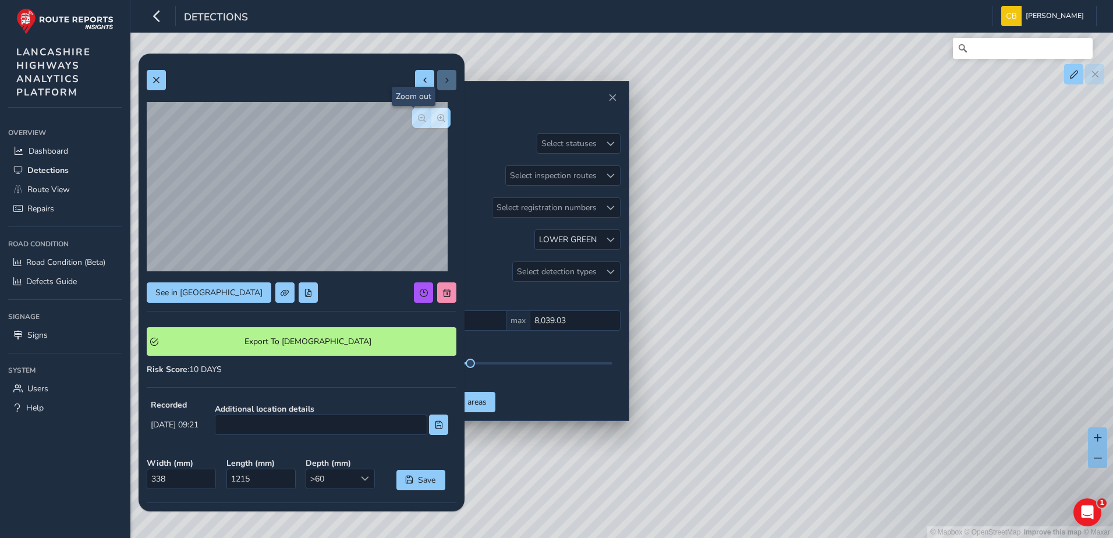
click at [418, 119] on span "button" at bounding box center [422, 118] width 8 height 8
click at [416, 87] on button at bounding box center [424, 80] width 19 height 20
type input "337"
type input "429"
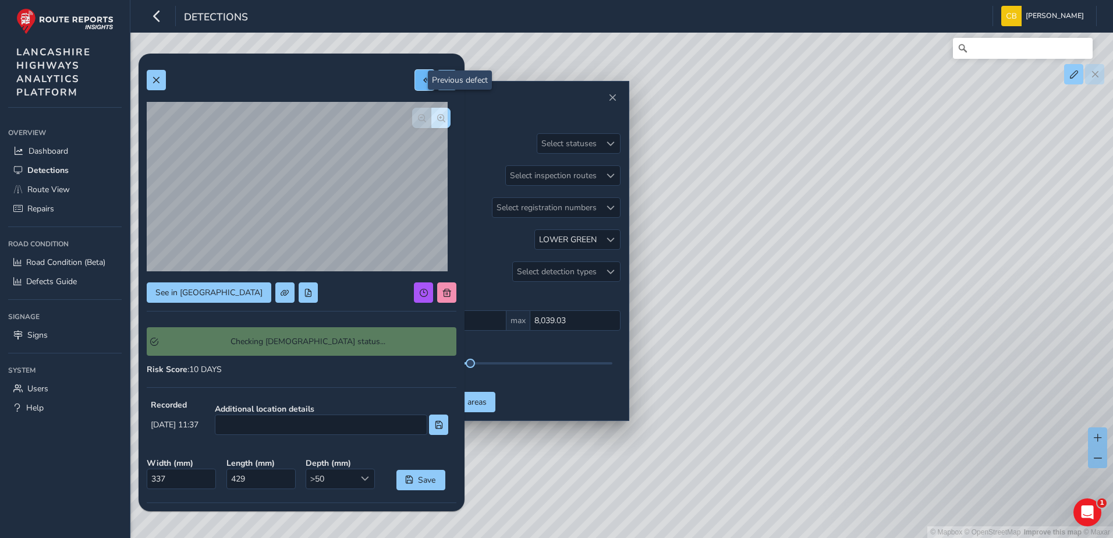
click at [416, 87] on button at bounding box center [424, 80] width 19 height 20
type input "347"
type input "735"
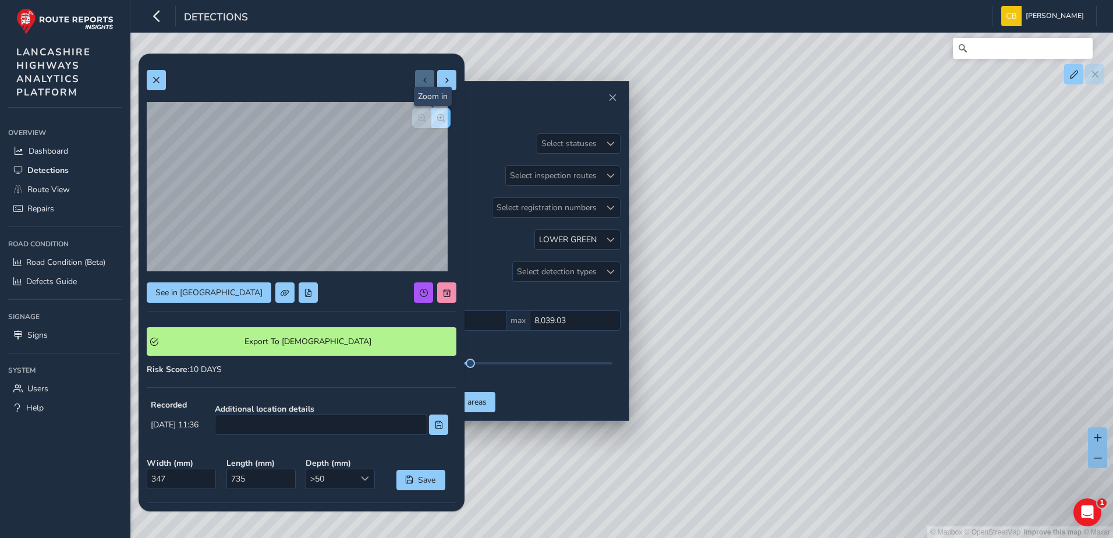
click at [437, 114] on span "button" at bounding box center [441, 118] width 8 height 8
click at [413, 124] on button "button" at bounding box center [421, 118] width 19 height 20
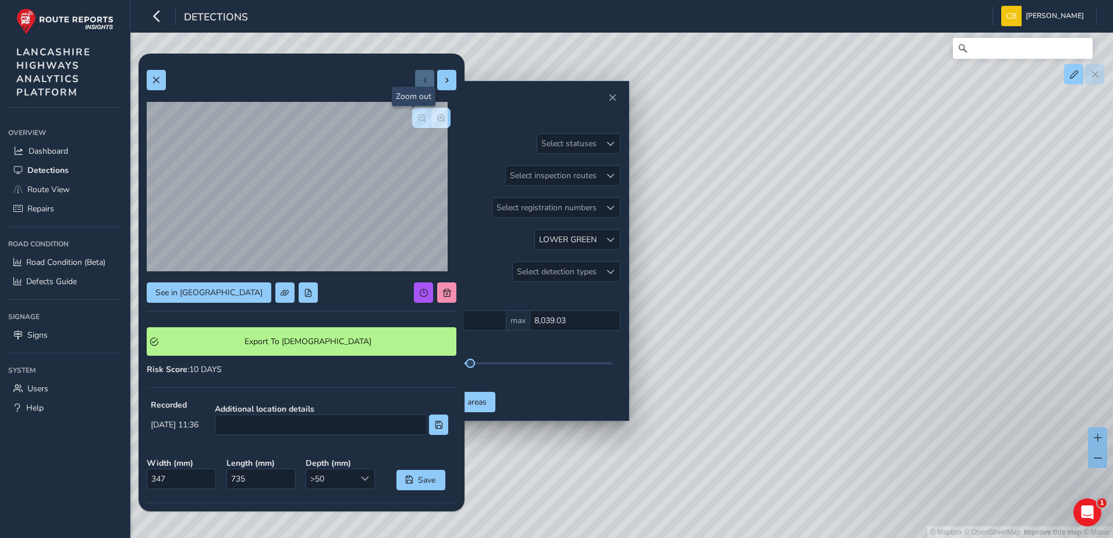
click at [413, 124] on button "button" at bounding box center [421, 118] width 19 height 20
click at [437, 118] on span "button" at bounding box center [441, 118] width 8 height 8
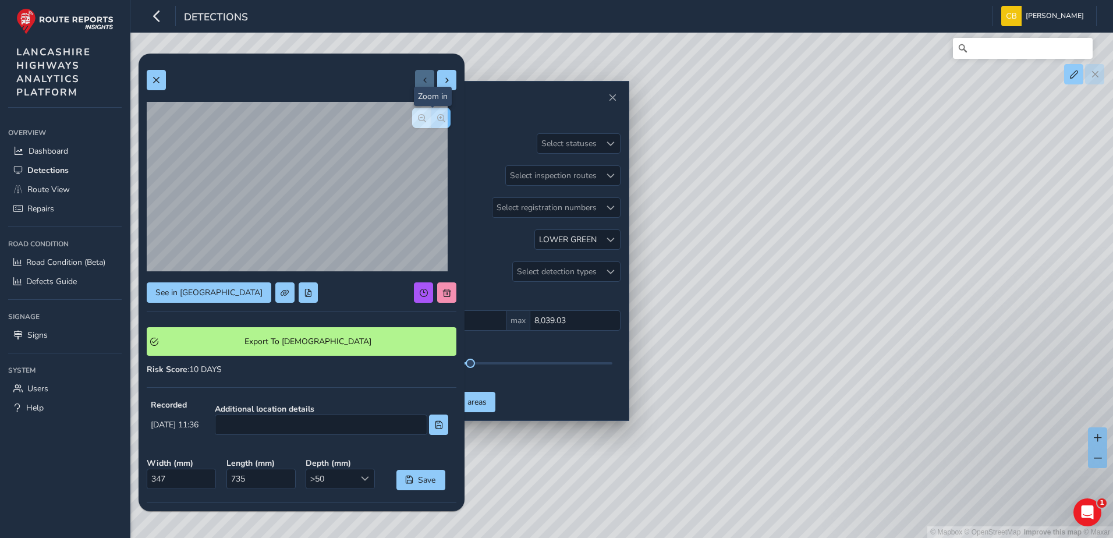
click at [437, 118] on span "button" at bounding box center [441, 118] width 8 height 8
click at [416, 124] on button "button" at bounding box center [421, 118] width 19 height 20
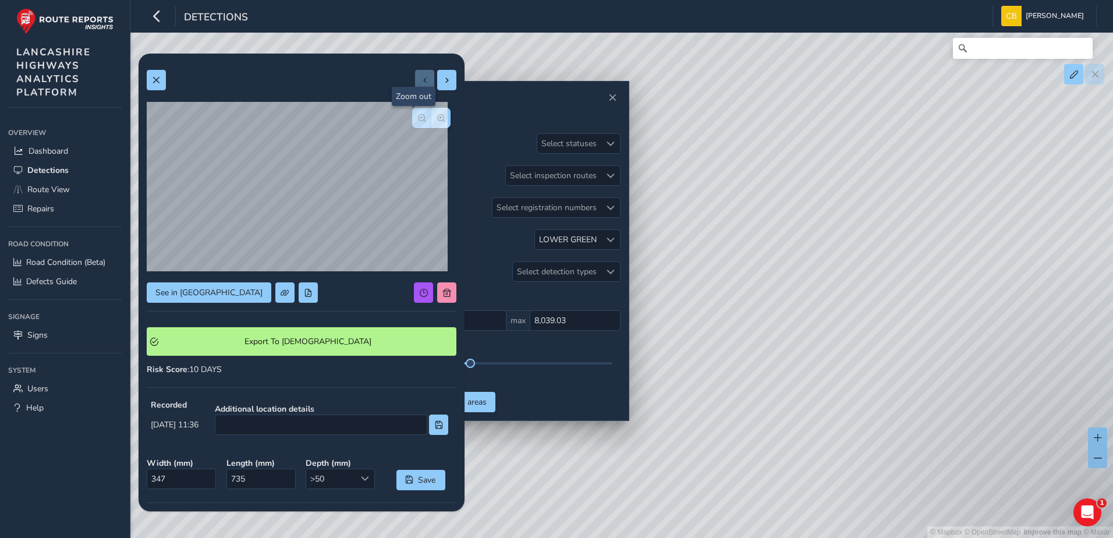
click at [416, 124] on button "button" at bounding box center [421, 118] width 19 height 20
click at [437, 80] on button at bounding box center [446, 80] width 19 height 20
type input "337"
type input "429"
click at [432, 112] on button "button" at bounding box center [441, 118] width 19 height 20
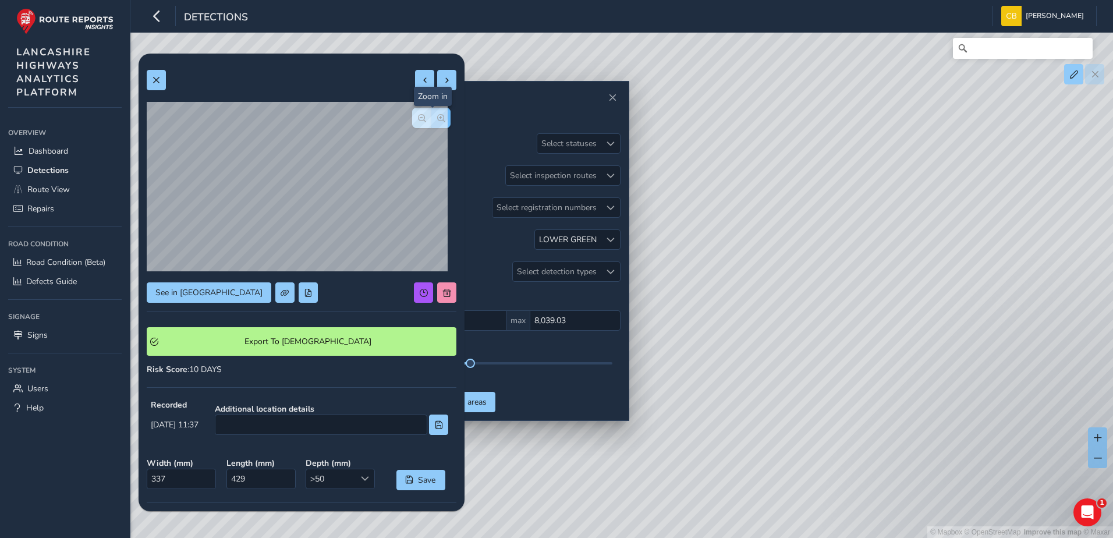
click at [432, 112] on button "button" at bounding box center [441, 118] width 19 height 20
click at [430, 112] on div at bounding box center [431, 118] width 38 height 20
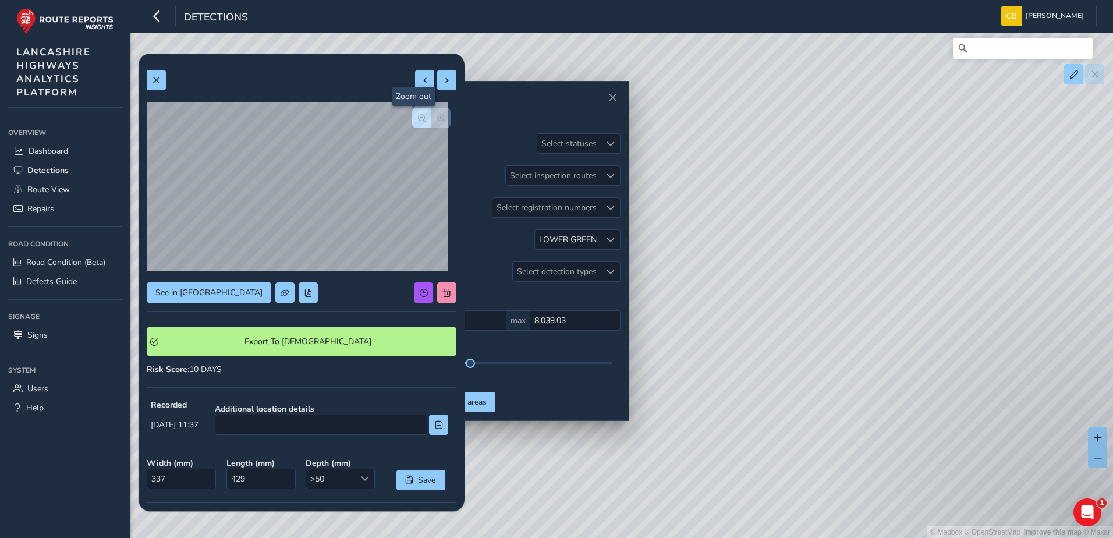
click at [418, 119] on button "button" at bounding box center [421, 118] width 19 height 20
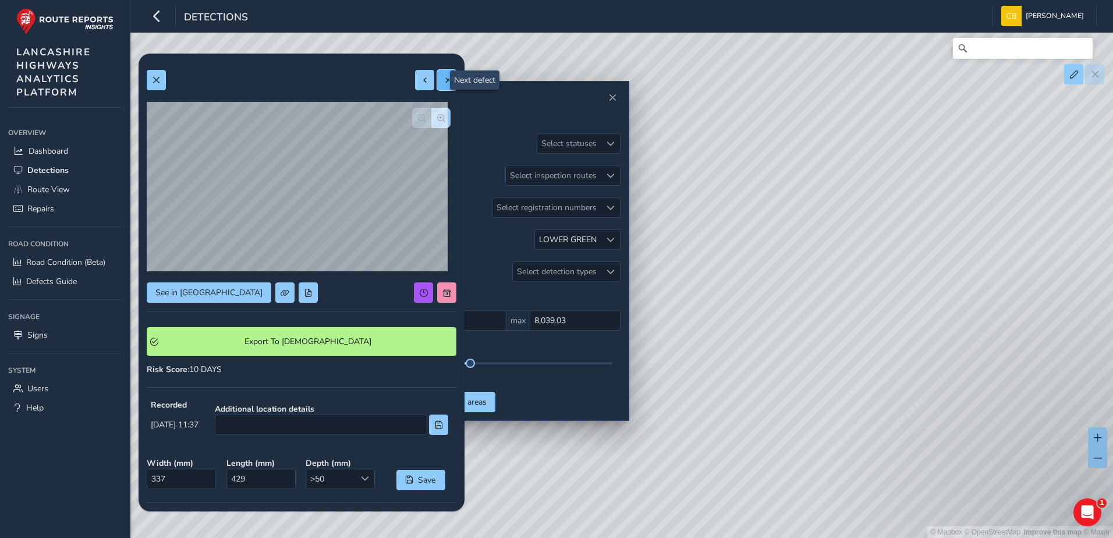
click at [443, 83] on span at bounding box center [447, 80] width 8 height 8
type input "338"
type input "1215"
click at [432, 116] on button "button" at bounding box center [441, 118] width 19 height 20
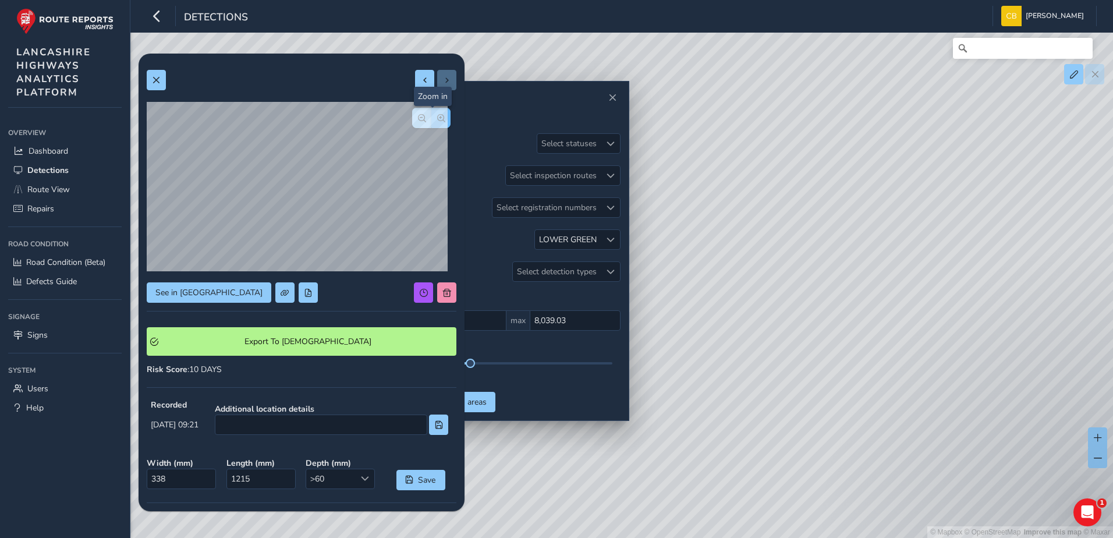
click at [432, 116] on button "button" at bounding box center [441, 118] width 19 height 20
click at [416, 86] on button at bounding box center [424, 80] width 19 height 20
type input "337"
type input "429"
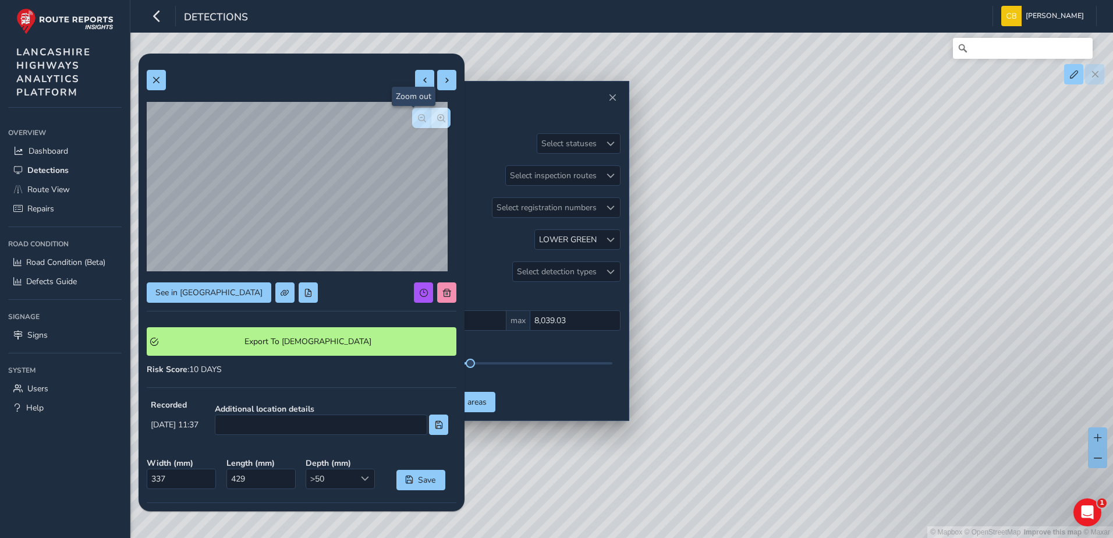
click at [412, 121] on button "button" at bounding box center [421, 118] width 19 height 20
drag, startPoint x: 733, startPoint y: 295, endPoint x: 749, endPoint y: 314, distance: 25.3
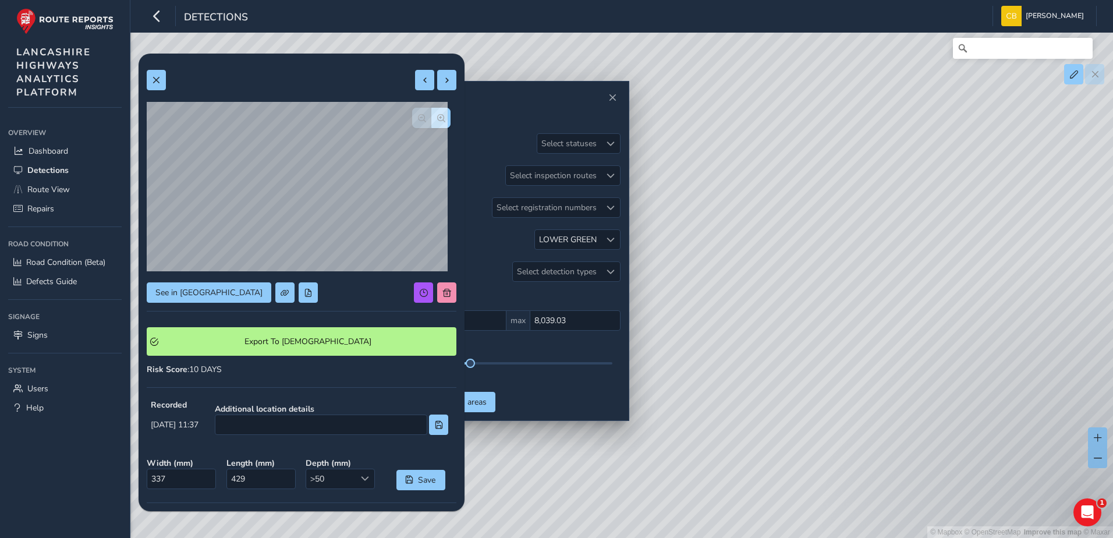
click at [749, 314] on div "© Mapbox © OpenStreetMap Improve this map © Maxar" at bounding box center [556, 269] width 1113 height 538
click at [432, 119] on button "button" at bounding box center [441, 118] width 19 height 20
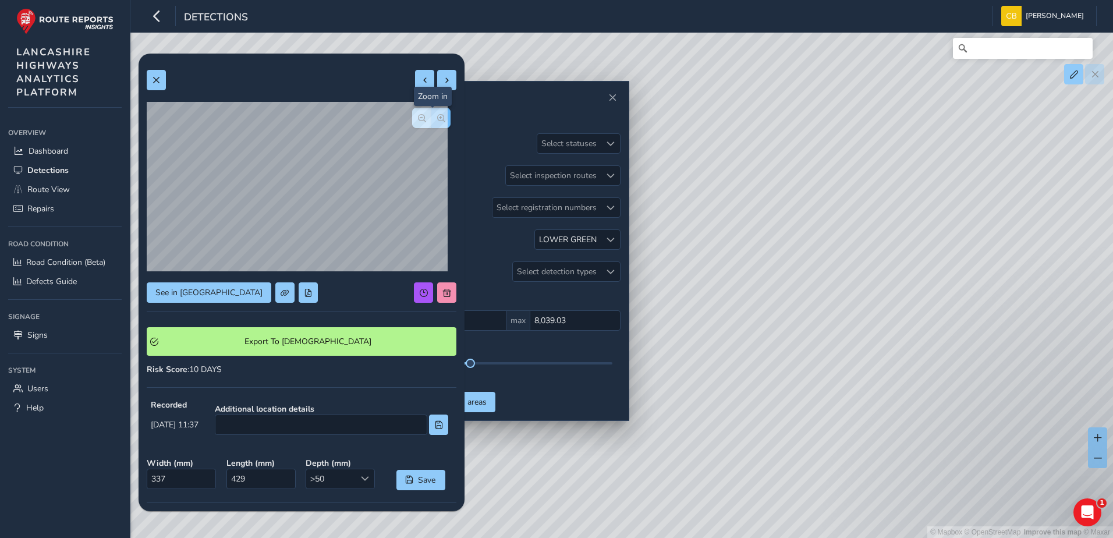
click at [432, 119] on button "button" at bounding box center [441, 118] width 19 height 20
click at [418, 116] on span "button" at bounding box center [422, 118] width 8 height 8
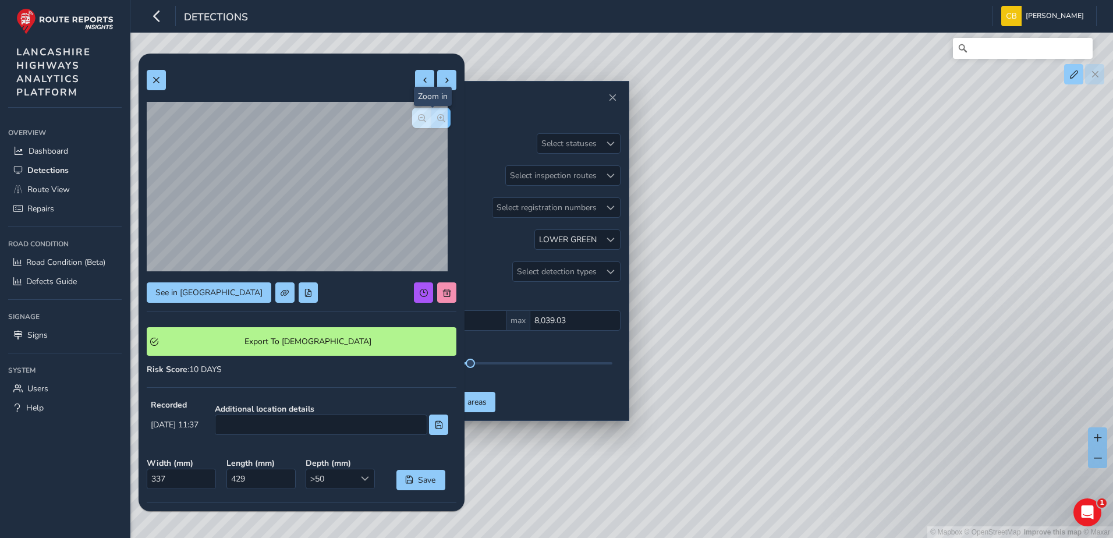
click at [432, 121] on button "button" at bounding box center [441, 118] width 19 height 20
click at [418, 122] on span "button" at bounding box center [422, 118] width 8 height 8
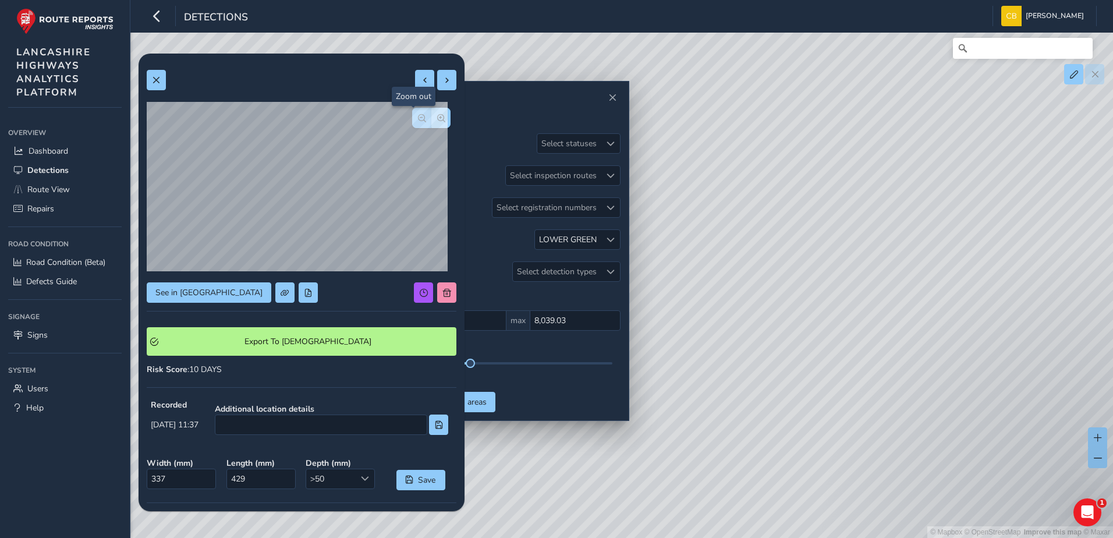
click at [418, 122] on span "button" at bounding box center [422, 118] width 8 height 8
click at [437, 84] on button at bounding box center [446, 80] width 19 height 20
type input "338"
type input "1215"
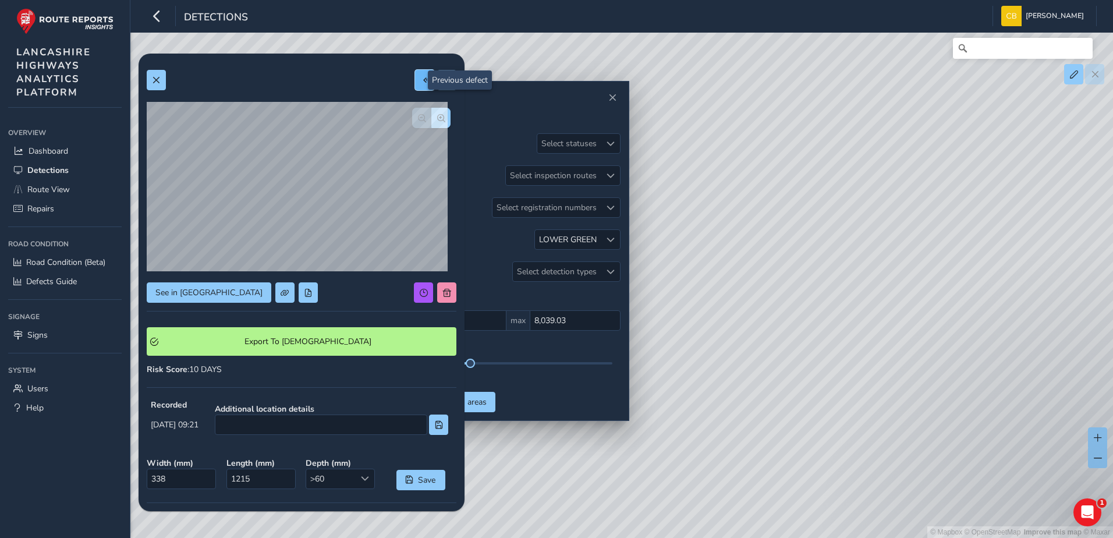
click at [423, 82] on button at bounding box center [424, 80] width 19 height 20
type input "337"
type input "429"
click at [423, 82] on button at bounding box center [424, 80] width 19 height 20
type input "347"
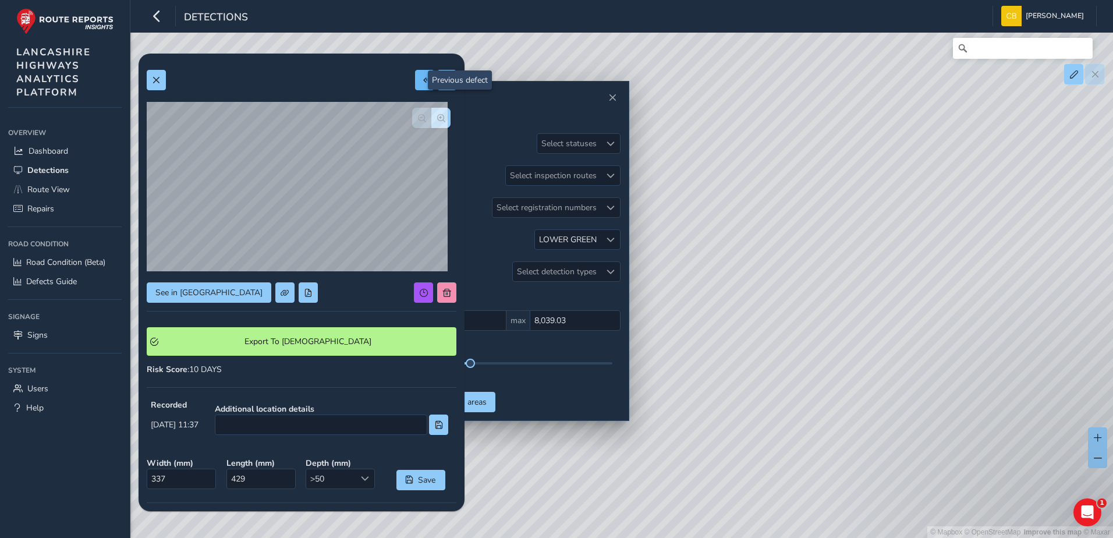
type input "735"
click at [432, 112] on button "button" at bounding box center [441, 118] width 19 height 20
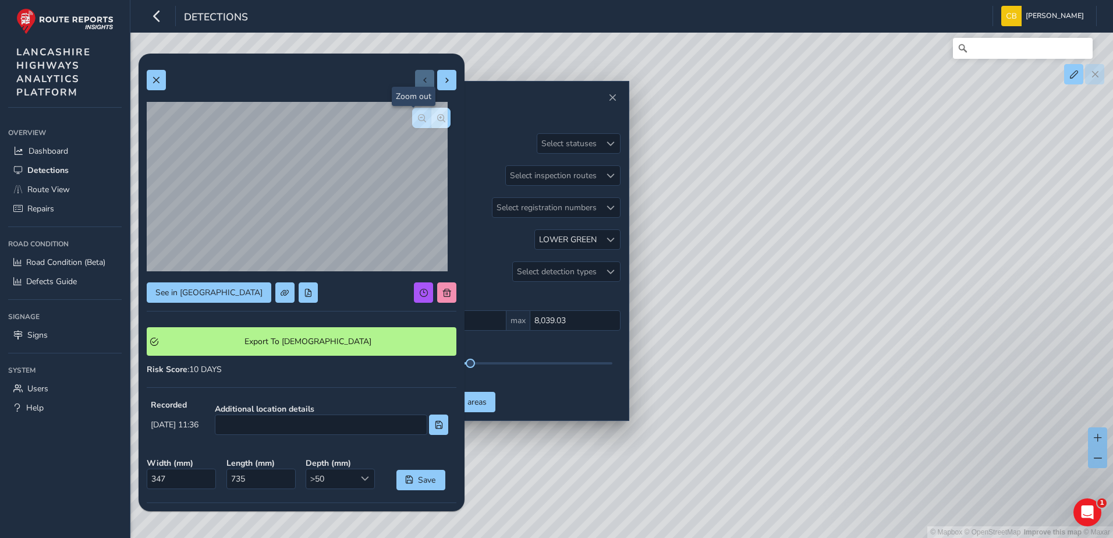
click at [418, 117] on button "button" at bounding box center [421, 118] width 19 height 20
click at [161, 87] on button at bounding box center [156, 80] width 19 height 20
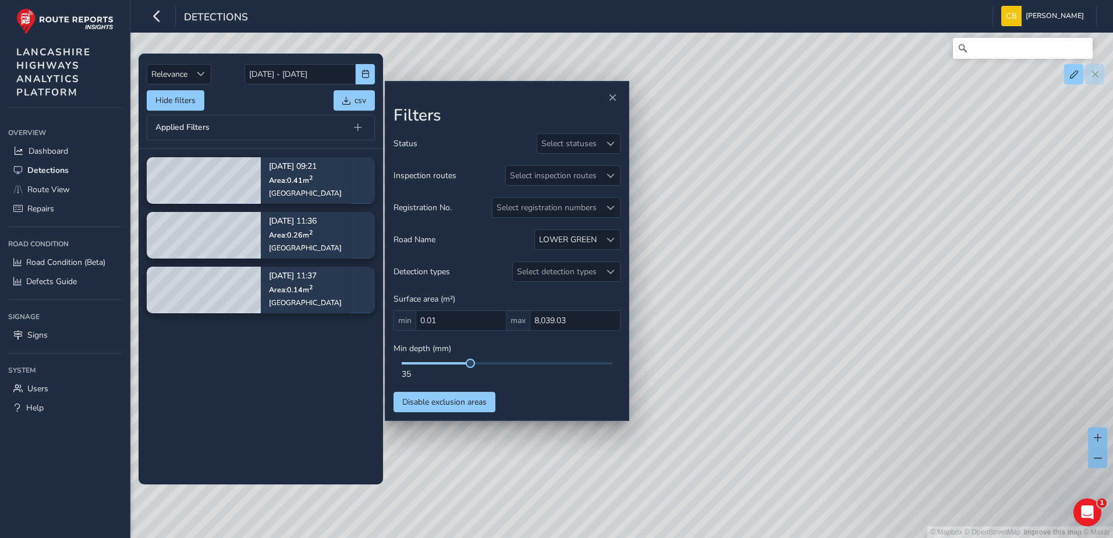
click at [261, 372] on tbody "[DATE] 09:21 Area: 0.41 m 2 [GEOGRAPHIC_DATA] [DATE] 11:36 Area: 0.26 m 2 [GEOG…" at bounding box center [261, 316] width 245 height 335
click at [610, 242] on span at bounding box center [611, 240] width 8 height 8
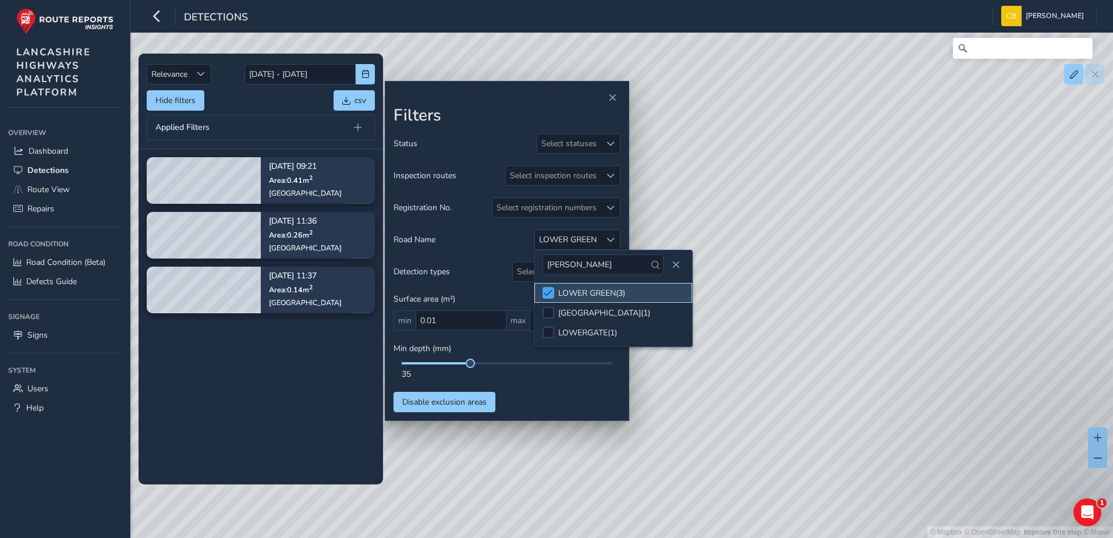
click at [553, 293] on div at bounding box center [549, 293] width 12 height 12
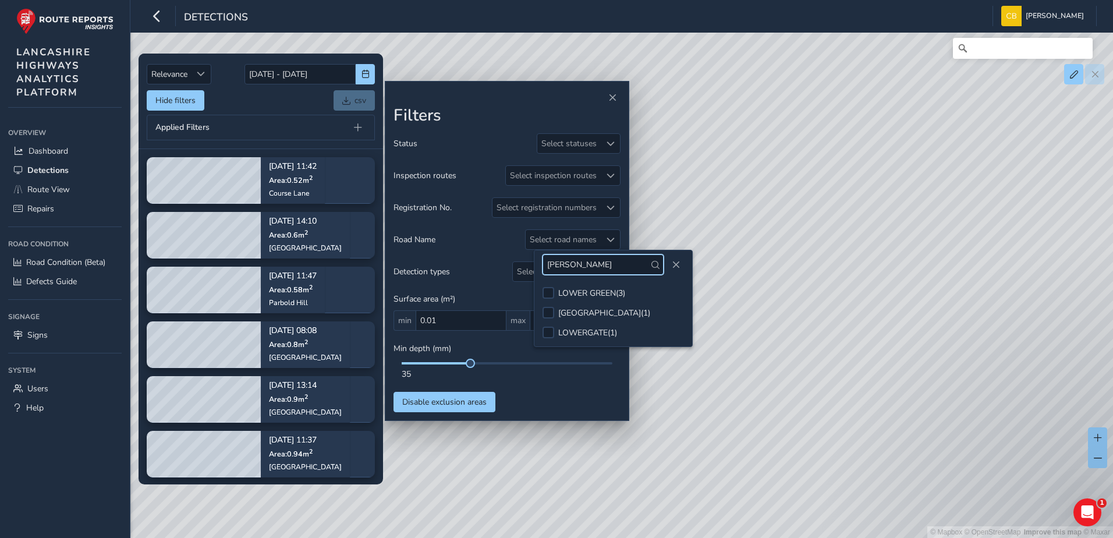
click at [586, 273] on input "[PERSON_NAME]" at bounding box center [603, 264] width 121 height 20
type input "queen"
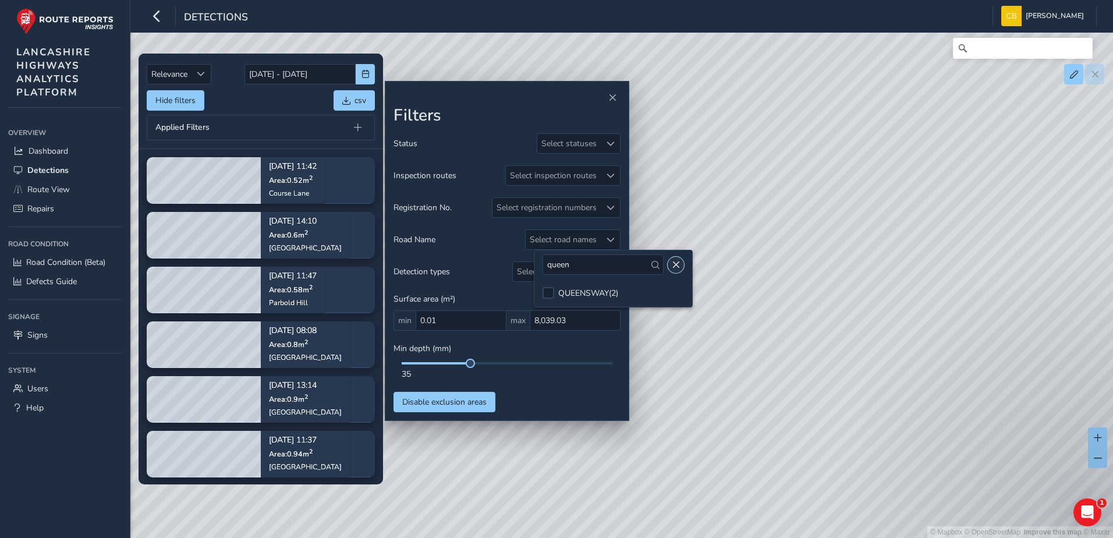
click at [672, 267] on span "Close" at bounding box center [676, 265] width 8 height 8
